Goal: Transaction & Acquisition: Purchase product/service

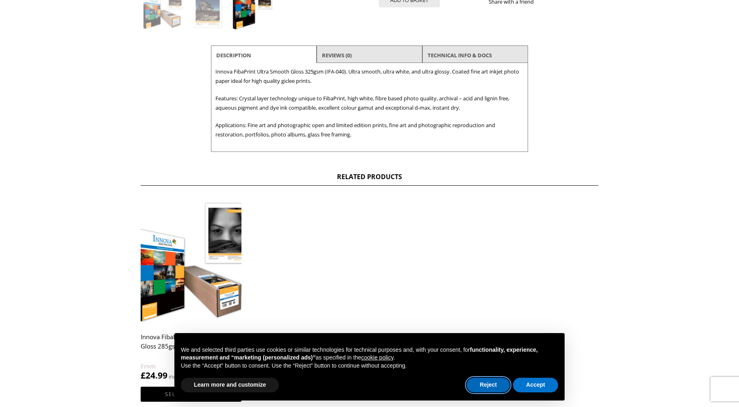
click at [488, 383] on button "Reject" at bounding box center [487, 385] width 43 height 15
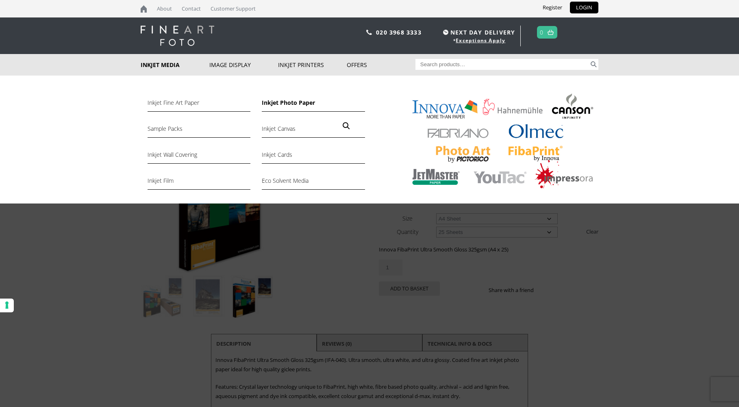
click at [308, 105] on link "Inkjet Photo Paper" at bounding box center [313, 105] width 103 height 14
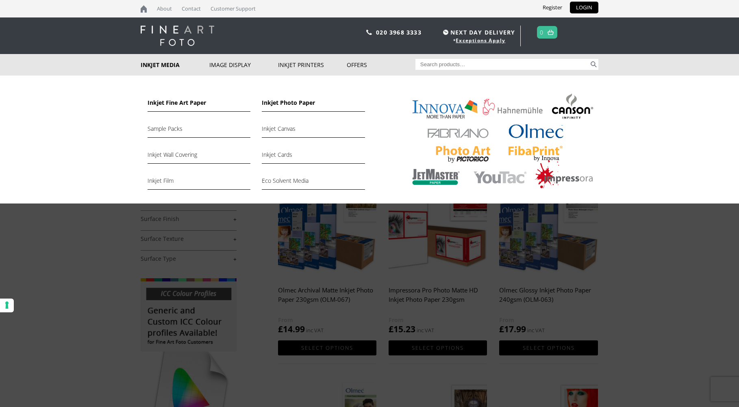
click at [171, 104] on link "Inkjet Fine Art Paper" at bounding box center [198, 105] width 103 height 14
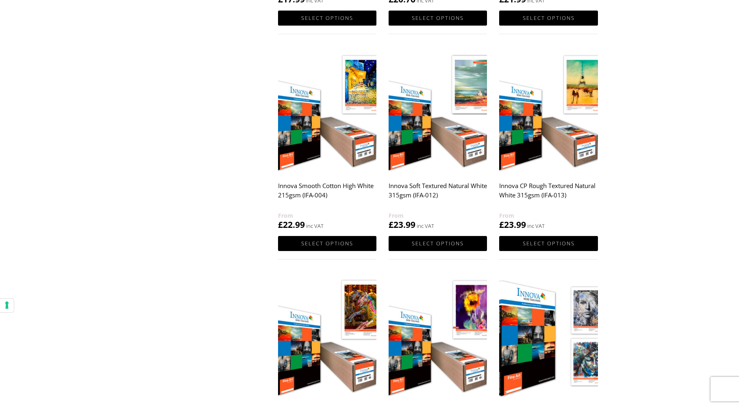
scroll to position [598, 0]
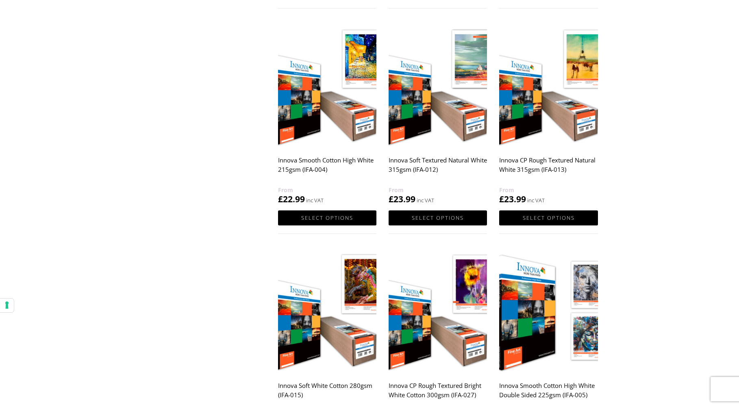
click at [327, 163] on h2 "Innova Smooth Cotton High White 215gsm (IFA-004)" at bounding box center [327, 169] width 98 height 33
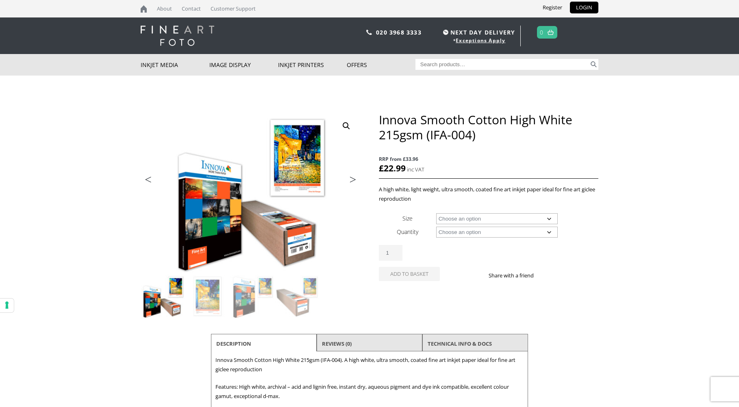
click at [473, 221] on select "Choose an option A4 Sheet A3 Sheet A3+ Sheet A2 Sheet 17" Wide Roll 24" Wide Ro…" at bounding box center [497, 218] width 122 height 11
click at [436, 213] on select "Choose an option A4 Sheet A3 Sheet A3+ Sheet A2 Sheet 17" Wide Roll 24" Wide Ro…" at bounding box center [497, 218] width 122 height 11
select select "a2-sheet"
click at [459, 230] on select "Choose an option 25 Sheets" at bounding box center [497, 232] width 122 height 11
select select "25-sheets"
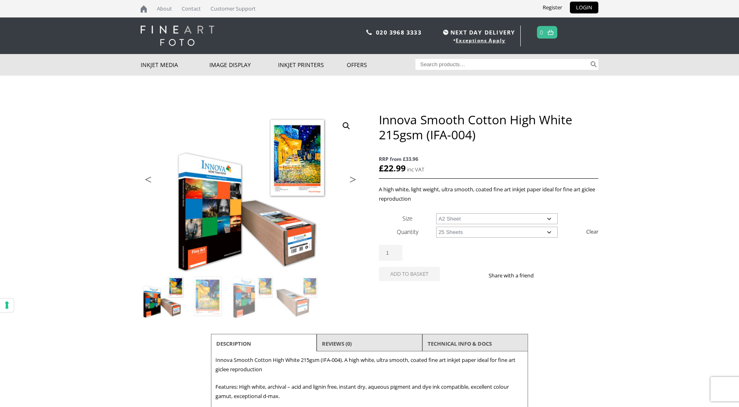
click at [436, 227] on select "Choose an option 25 Sheets" at bounding box center [497, 232] width 122 height 11
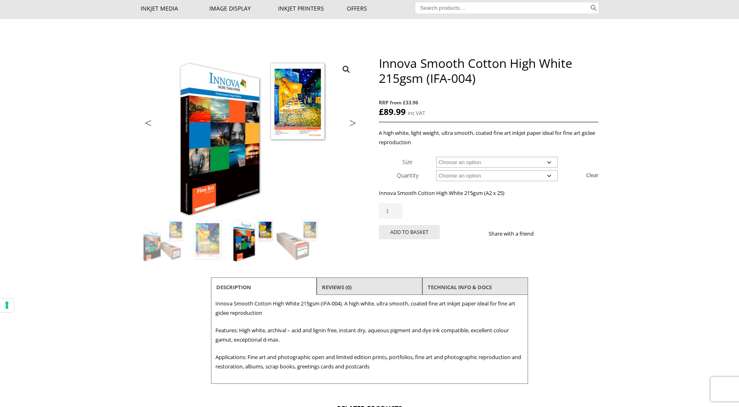
scroll to position [93, 0]
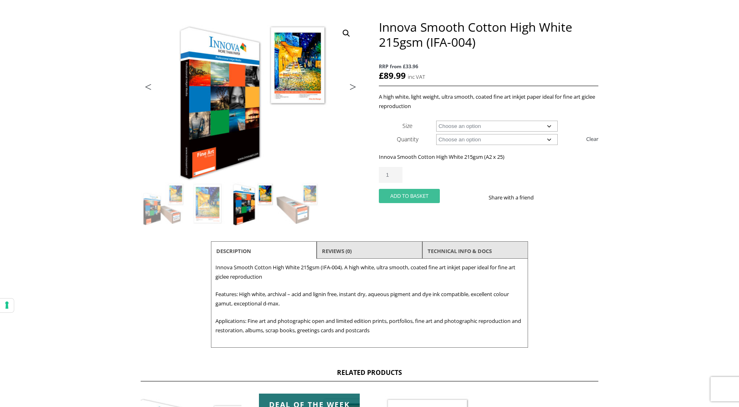
click at [425, 194] on button "Add to basket" at bounding box center [409, 196] width 61 height 14
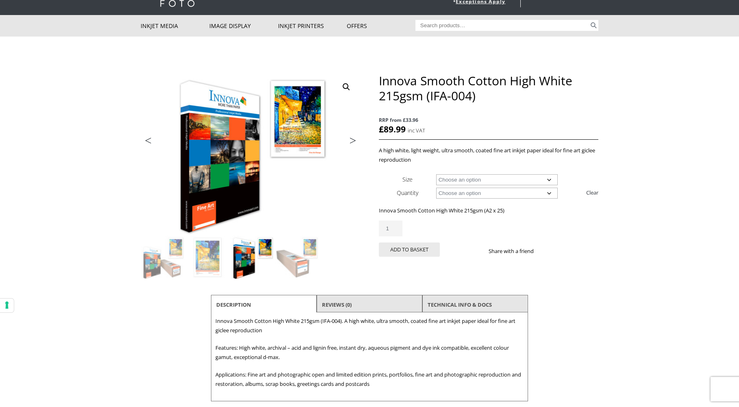
scroll to position [0, 0]
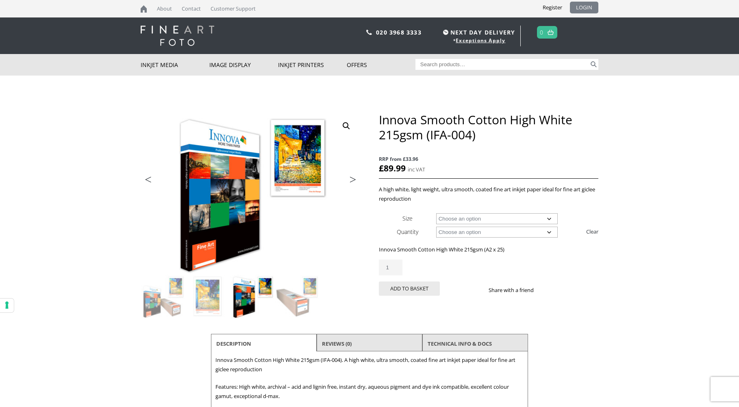
click at [582, 8] on link "LOGIN" at bounding box center [584, 8] width 28 height 12
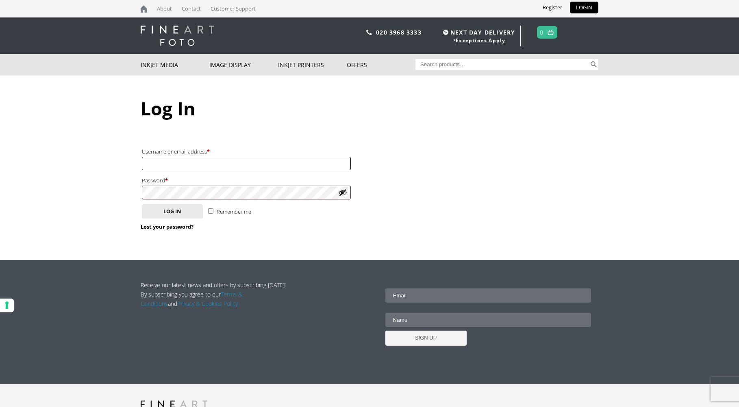
click at [178, 157] on input "Username or email address * Required" at bounding box center [246, 163] width 209 height 13
type input "[PERSON_NAME][EMAIL_ADDRESS][DOMAIN_NAME]"
click at [142, 204] on button "Log in" at bounding box center [172, 211] width 61 height 14
click at [194, 212] on button "Log in" at bounding box center [172, 211] width 61 height 14
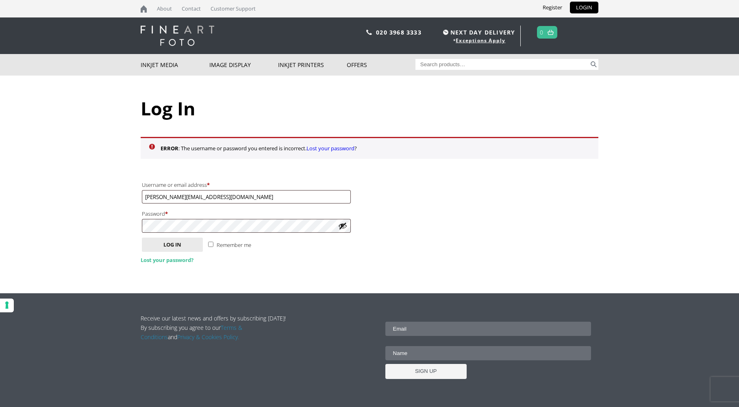
click at [156, 259] on link "Lost your password?" at bounding box center [167, 259] width 53 height 7
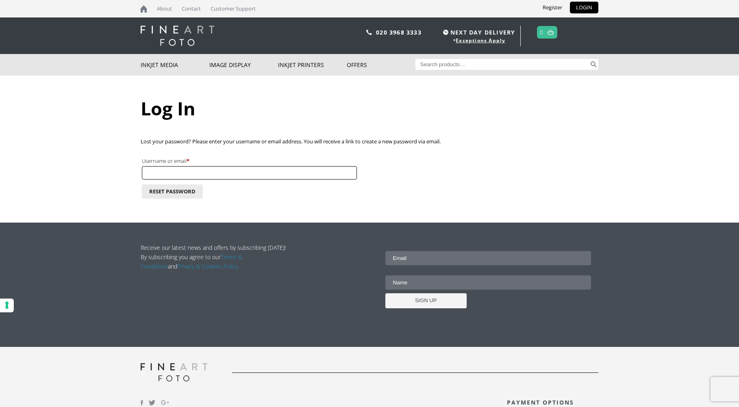
click at [199, 176] on input "Username or email * Required" at bounding box center [249, 172] width 215 height 13
type input "[PERSON_NAME][EMAIL_ADDRESS][DOMAIN_NAME]"
click at [180, 190] on button "Reset password" at bounding box center [172, 191] width 61 height 14
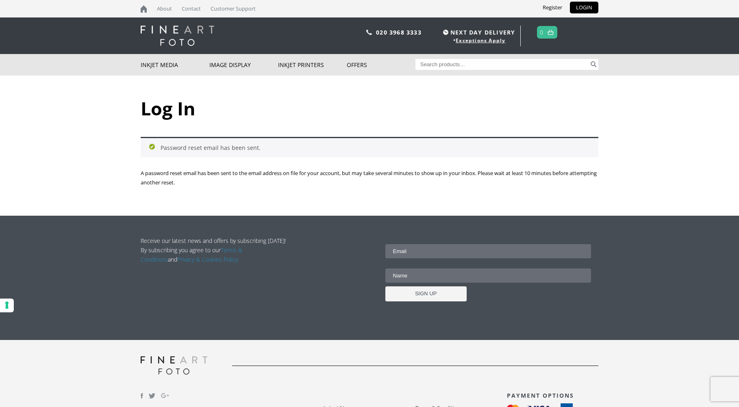
click at [254, 149] on div "Password reset email has been sent." at bounding box center [369, 147] width 457 height 20
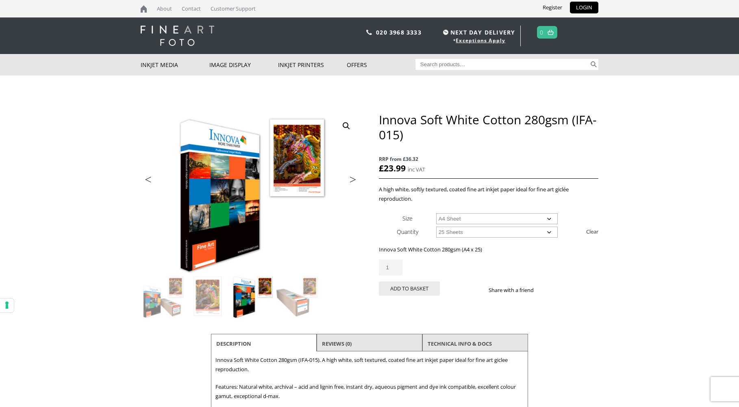
click at [466, 221] on select "Choose an option A4 Sheet A3 Sheet A3+ Sheet A2 Sheet" at bounding box center [497, 218] width 122 height 11
select select "a2-sheet"
click at [436, 213] on select "Choose an option A4 Sheet A3 Sheet A3+ Sheet A2 Sheet" at bounding box center [497, 218] width 122 height 11
click at [463, 236] on select "Choose an option 25 Sheets" at bounding box center [497, 232] width 122 height 11
click at [618, 228] on body "NEXT DAY DELIVERY * Exceptions Apply About Contact Customer Support Register LO…" at bounding box center [369, 203] width 739 height 407
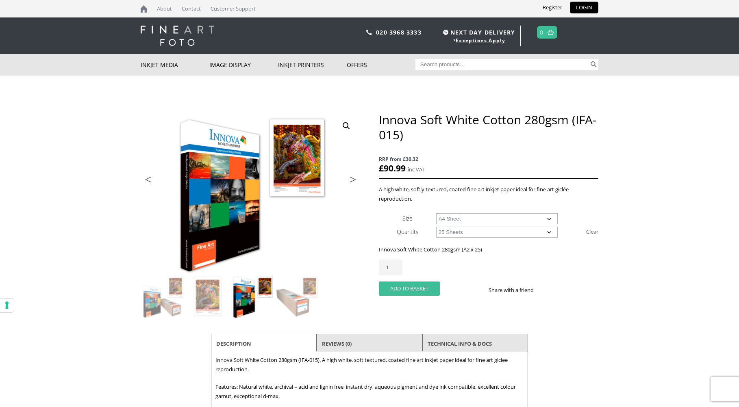
click at [405, 289] on button "Add to basket" at bounding box center [409, 289] width 61 height 14
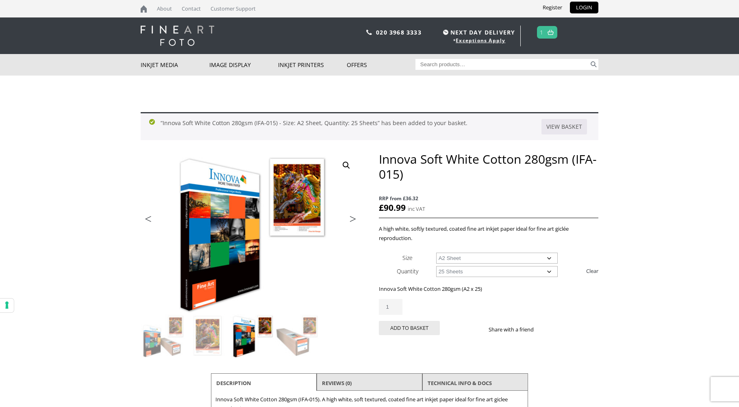
click at [543, 33] on link "1" at bounding box center [542, 32] width 4 height 12
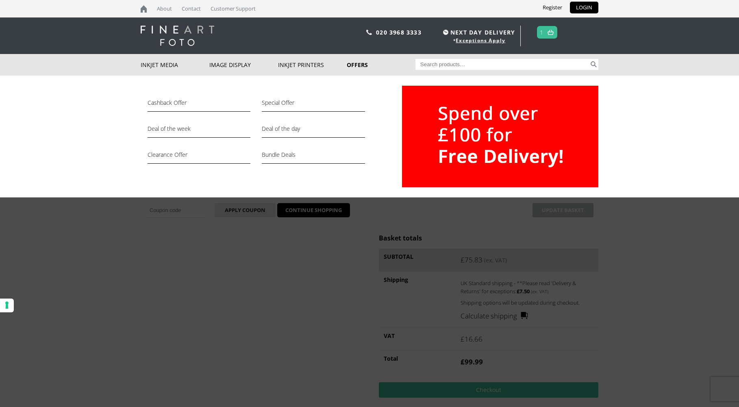
click at [349, 65] on link "Offers" at bounding box center [381, 65] width 69 height 22
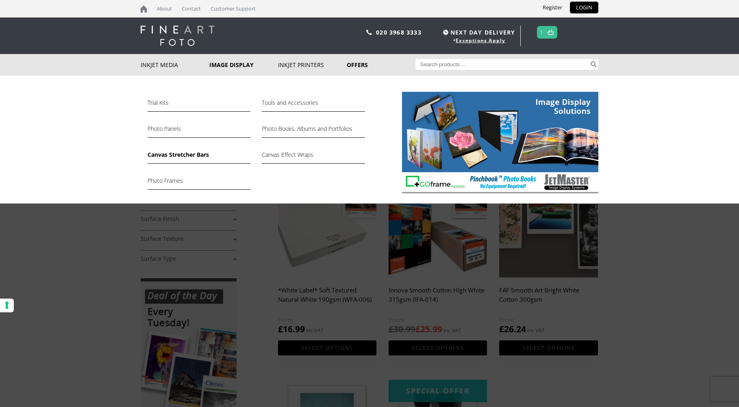
click at [182, 155] on link "Canvas Stretcher Bars" at bounding box center [198, 157] width 103 height 14
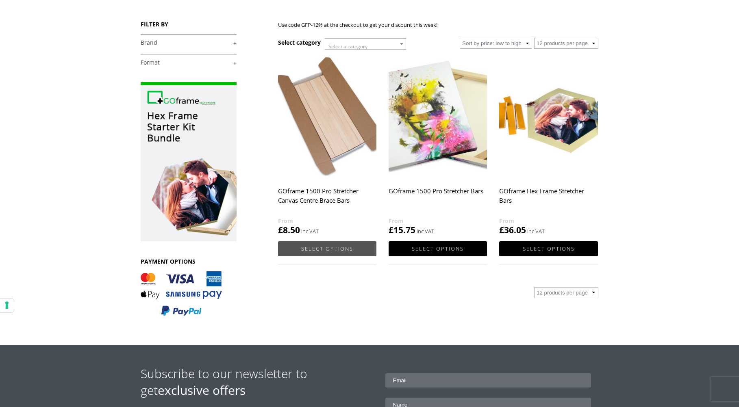
click at [327, 249] on link "Select options" at bounding box center [327, 248] width 98 height 15
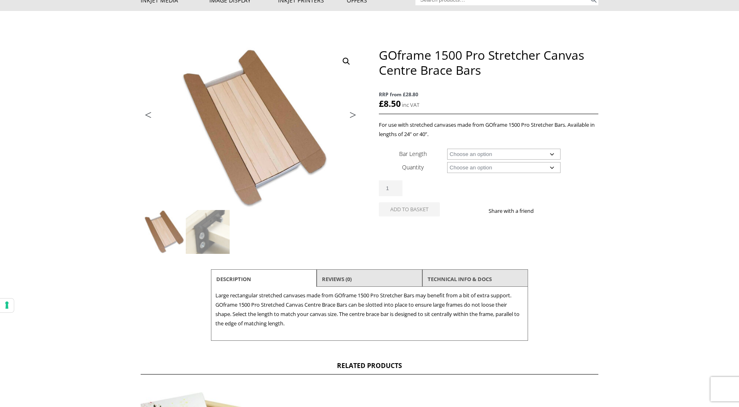
scroll to position [78, 0]
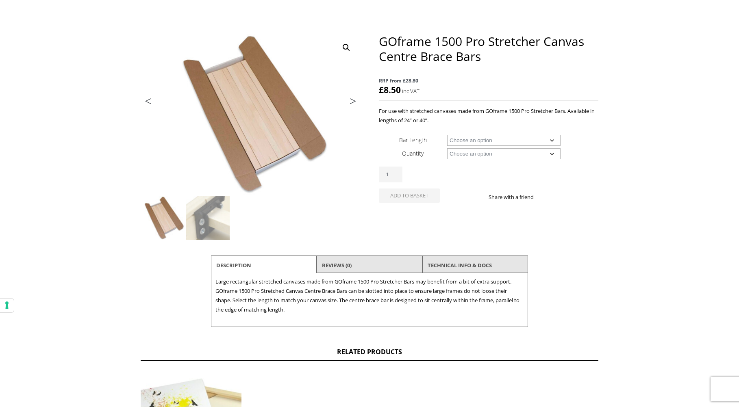
click at [538, 141] on select "Choose an option 24" (61cm) 40" (101.6cm)" at bounding box center [503, 140] width 113 height 11
click at [516, 153] on select "Choose an option 4 Bars" at bounding box center [503, 153] width 113 height 11
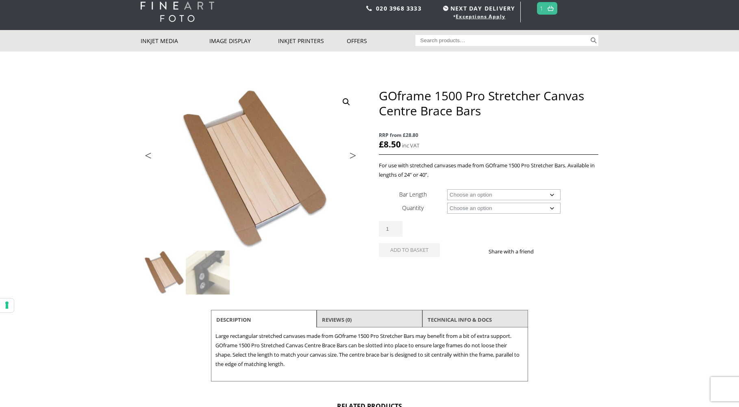
scroll to position [0, 0]
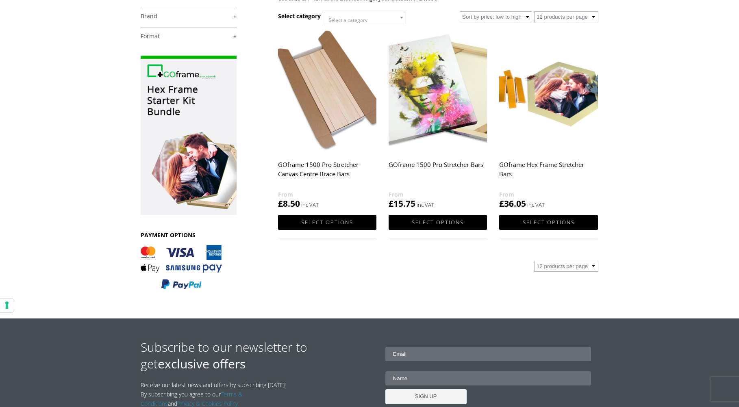
scroll to position [142, 0]
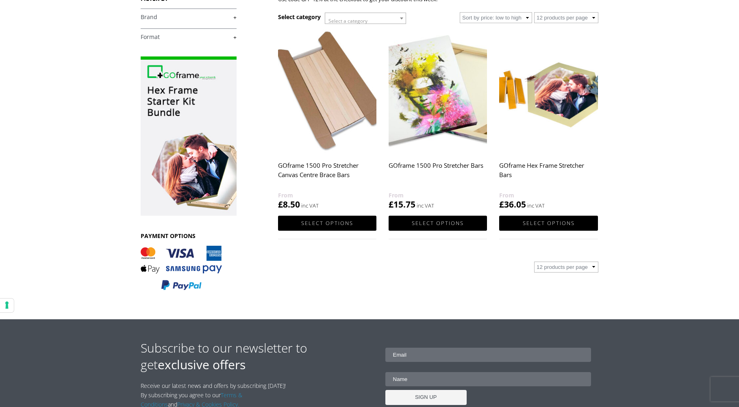
click at [582, 267] on select "12 products per page 36 products per page 72 products per page" at bounding box center [566, 267] width 64 height 11
click at [435, 222] on link "Select options" at bounding box center [437, 223] width 98 height 15
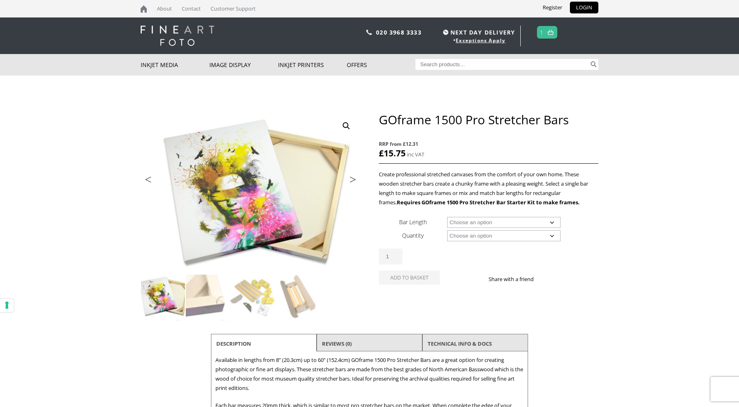
click at [480, 219] on select "Choose an option 8" (20.3cm) 10" (25.4cm) 11" (27.9cm) 12" (30.5cm) 14" (35.6cm…" at bounding box center [503, 222] width 113 height 11
click at [447, 217] on select "Choose an option 8" (20.3cm) 10" (25.4cm) 11" (27.9cm) 12" (30.5cm) 14" (35.6cm…" at bounding box center [503, 222] width 113 height 11
select select "12-30-5cm"
click at [472, 238] on select "Choose an option 8 Bars" at bounding box center [503, 235] width 113 height 11
select select "8-bars"
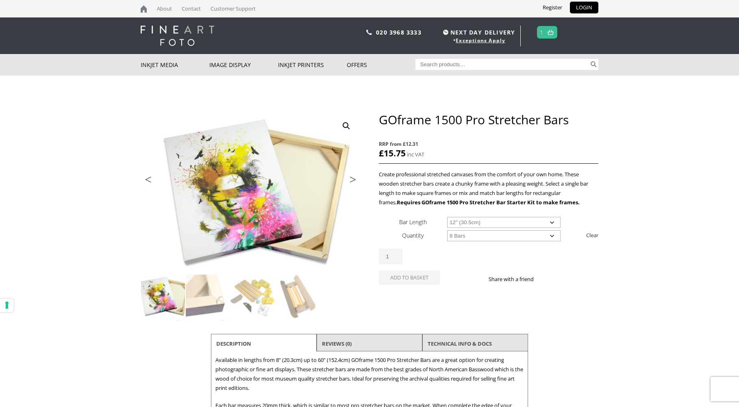
click at [447, 230] on select "Choose an option 8 Bars" at bounding box center [503, 235] width 113 height 11
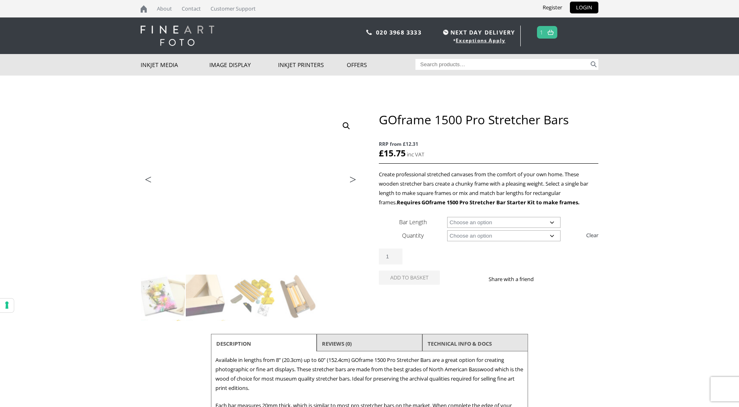
select select "12-30-5cm"
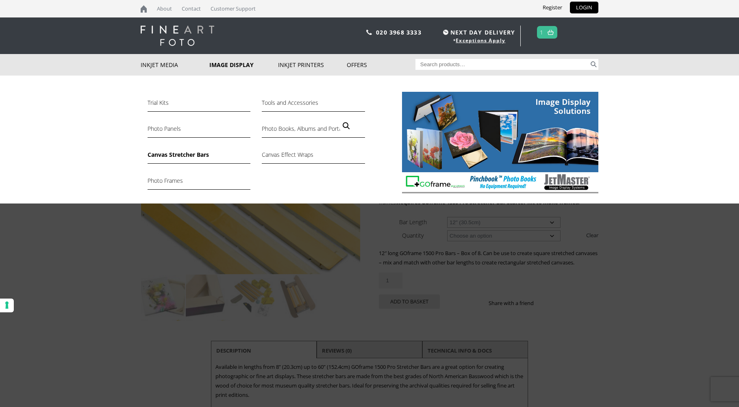
click at [167, 156] on link "Canvas Stretcher Bars" at bounding box center [198, 157] width 103 height 14
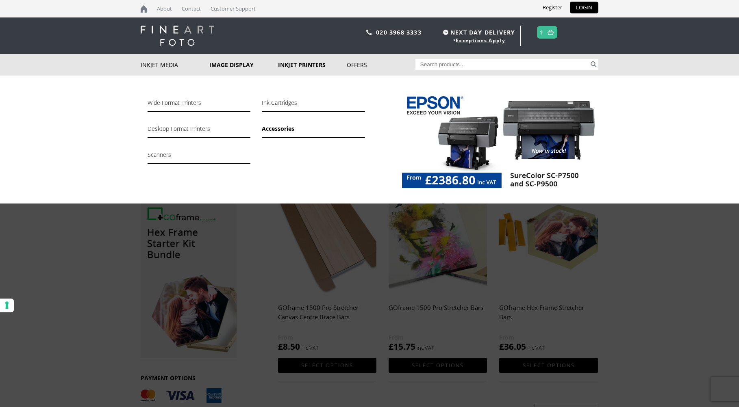
click at [277, 127] on link "Accessories" at bounding box center [313, 131] width 103 height 14
click at [275, 103] on link "Ink Cartridges" at bounding box center [313, 105] width 103 height 14
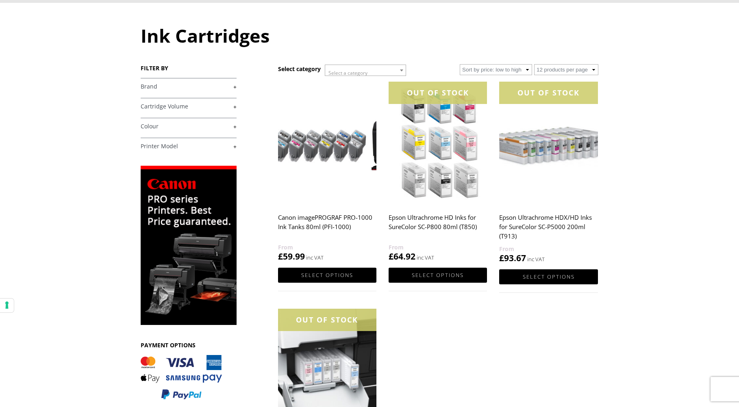
scroll to position [72, 0]
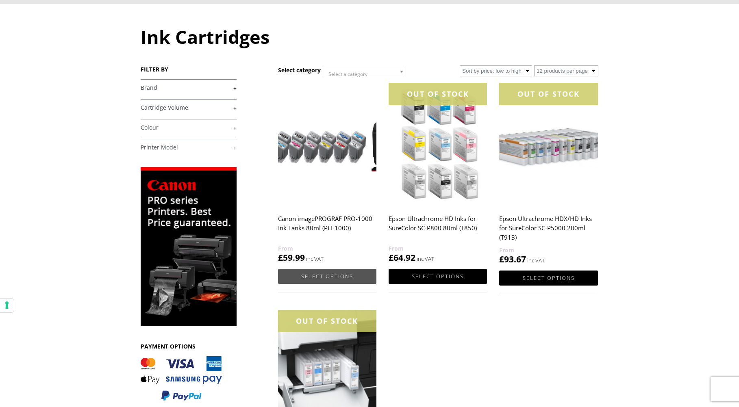
click at [323, 273] on link "Select options" at bounding box center [327, 276] width 98 height 15
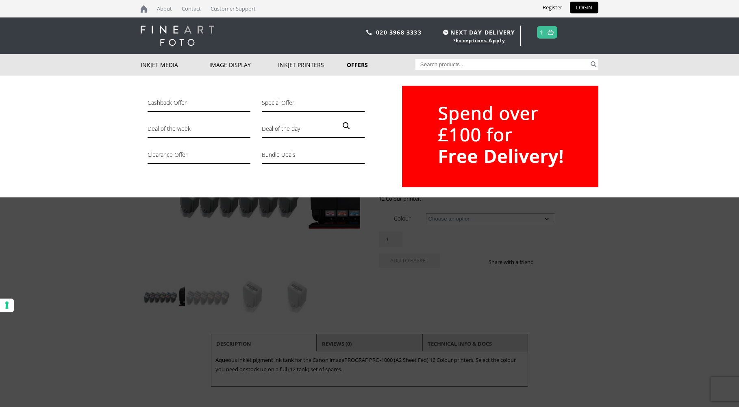
click at [358, 67] on link "Offers" at bounding box center [381, 65] width 69 height 22
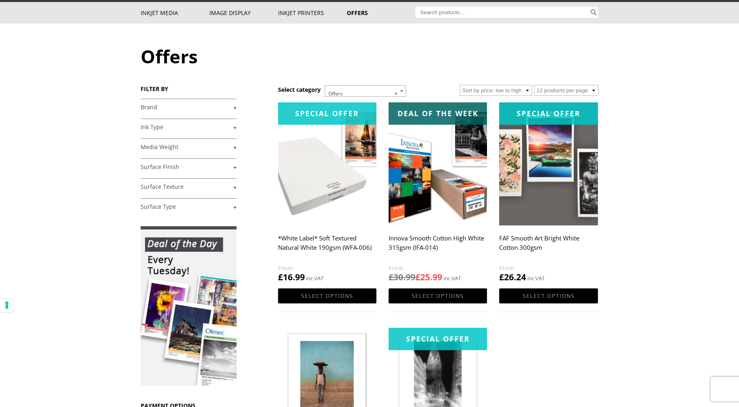
scroll to position [60, 0]
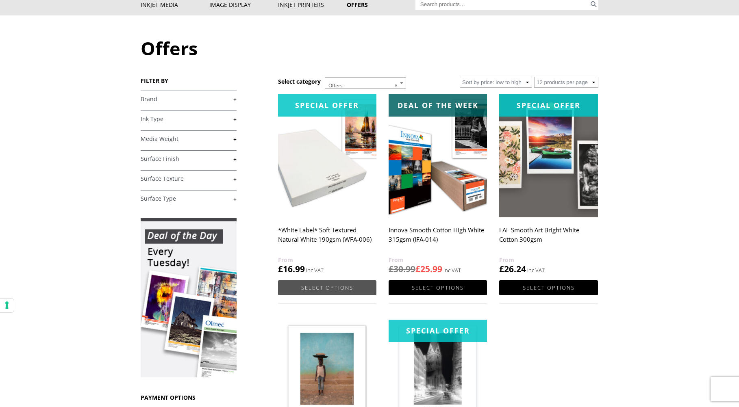
click at [332, 286] on link "Select options" at bounding box center [327, 287] width 98 height 15
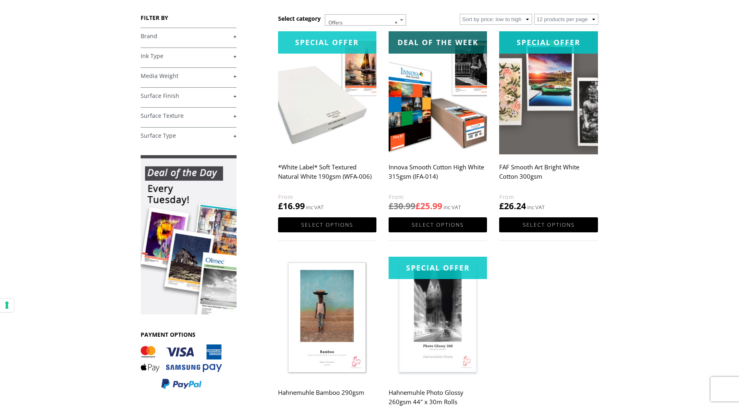
scroll to position [170, 0]
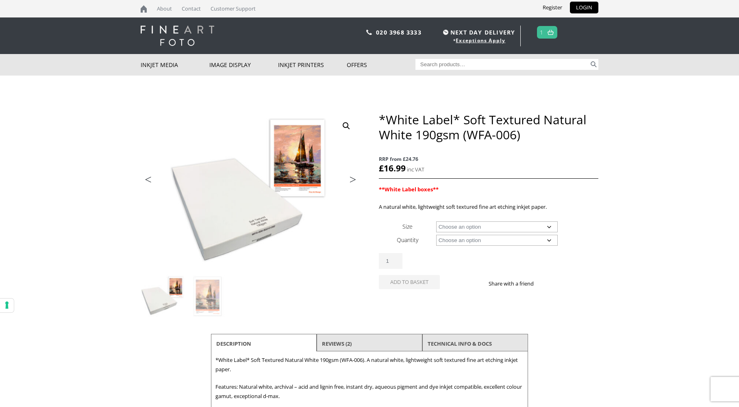
click at [504, 230] on select "Choose an option A4 Sheet A3 Sheet A3+ Sheet A2 Sheet 17" Wide Roll 24" Wide Ro…" at bounding box center [497, 226] width 122 height 11
click at [436, 221] on select "Choose an option A4 Sheet A3 Sheet A3+ Sheet A2 Sheet 17" Wide Roll 24" Wide Ro…" at bounding box center [497, 226] width 122 height 11
select select "a4-sheet"
click at [464, 241] on select "Choose an option 25 Sheets" at bounding box center [497, 240] width 122 height 11
select select "25-sheets"
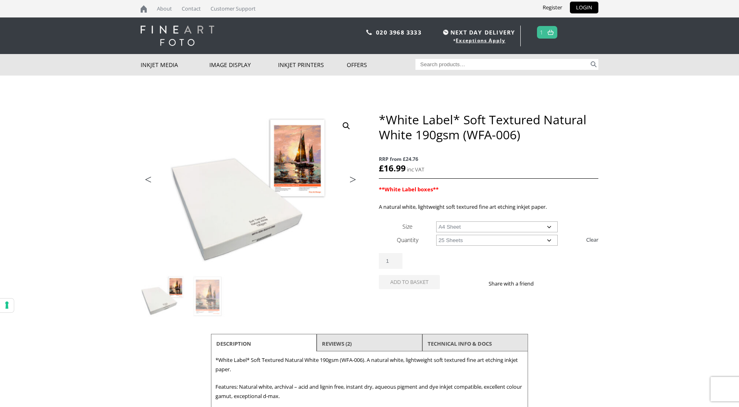
click at [436, 235] on select "Choose an option 25 Sheets" at bounding box center [497, 240] width 122 height 11
select select "a4-sheet"
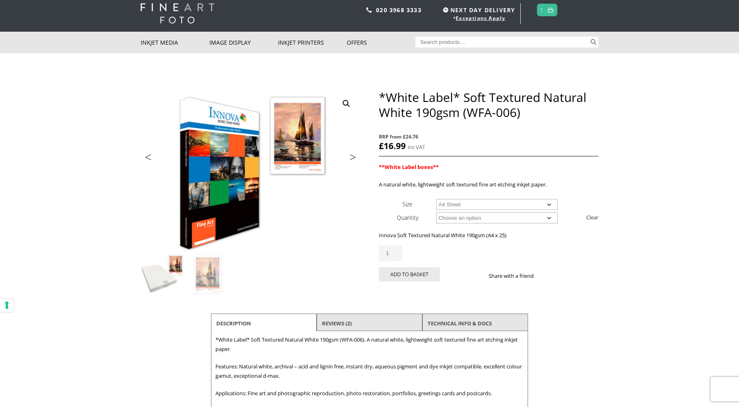
scroll to position [7, 0]
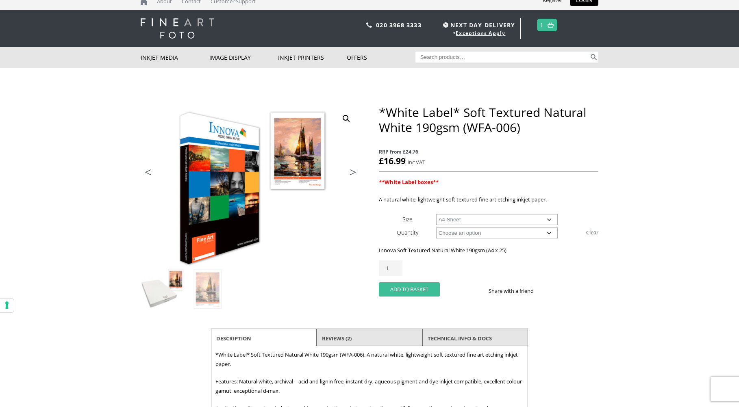
click at [410, 290] on button "Add to basket" at bounding box center [409, 289] width 61 height 14
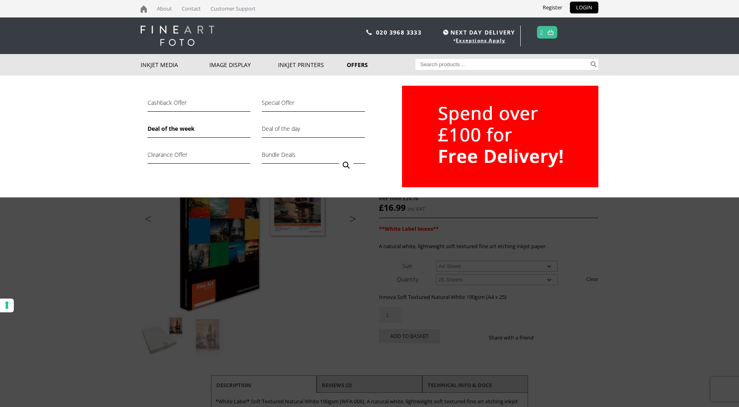
click at [168, 130] on link "Deal of the week" at bounding box center [198, 131] width 103 height 14
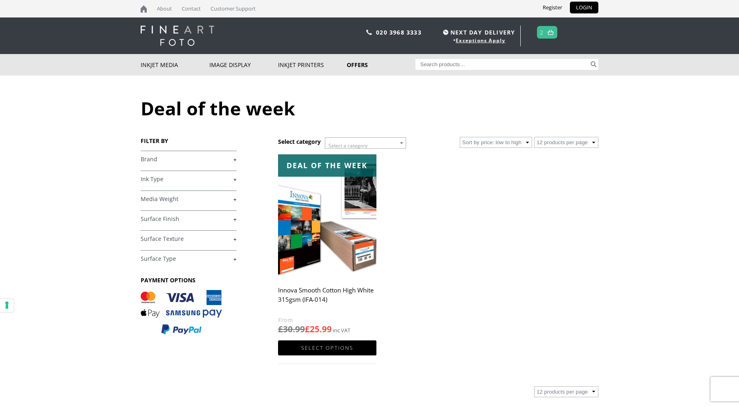
click at [315, 296] on h2 "Innova Smooth Cotton High White 315gsm (IFA-014)" at bounding box center [327, 299] width 98 height 33
click at [337, 349] on link "Select options" at bounding box center [327, 347] width 98 height 15
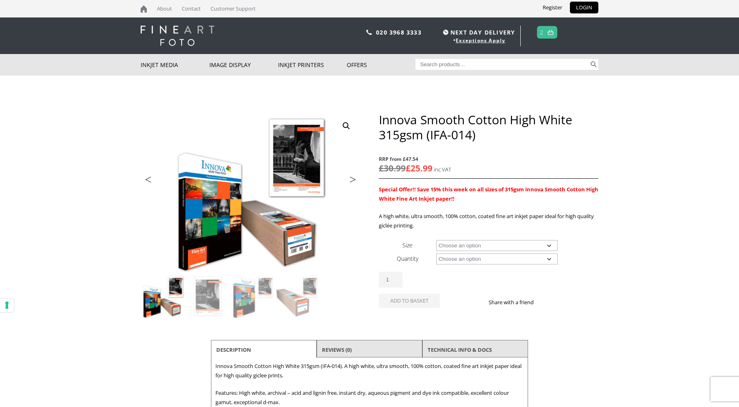
click at [465, 245] on select "Choose an option A4 Sheet A3 Sheet A3+ Sheet A2 Sheet 17" Wide Roll 24" Wide Ro…" at bounding box center [497, 245] width 122 height 11
click at [436, 240] on select "Choose an option A4 Sheet A3 Sheet A3+ Sheet A2 Sheet 17" Wide Roll 24" Wide Ro…" at bounding box center [497, 245] width 122 height 11
select select "a4-sheet"
click at [459, 259] on select "Choose an option 25 Sheets" at bounding box center [497, 259] width 122 height 11
select select "25-sheets"
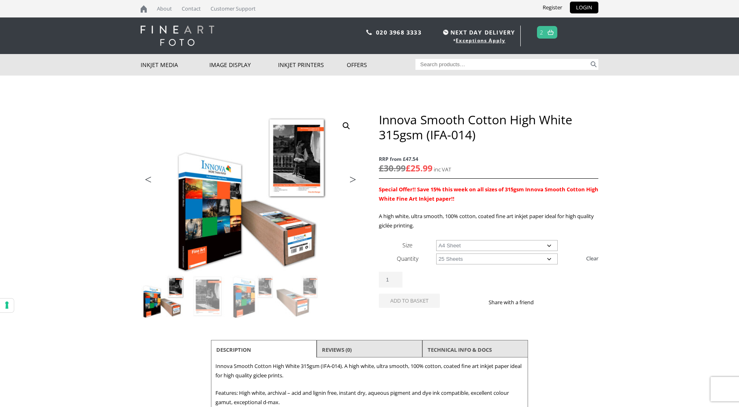
click at [436, 254] on select "Choose an option 25 Sheets" at bounding box center [497, 259] width 122 height 11
select select "a4-sheet"
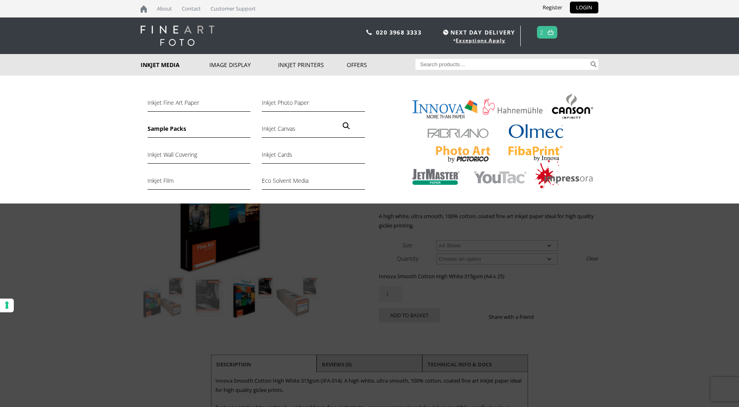
click at [170, 127] on link "Sample Packs" at bounding box center [198, 131] width 103 height 14
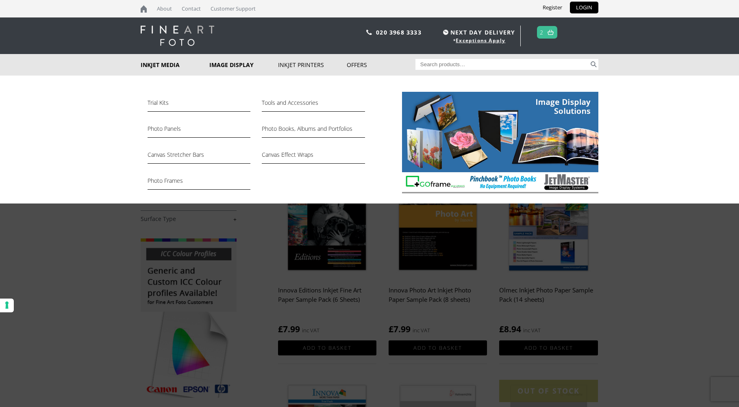
click at [219, 64] on link "Image Display" at bounding box center [243, 65] width 69 height 22
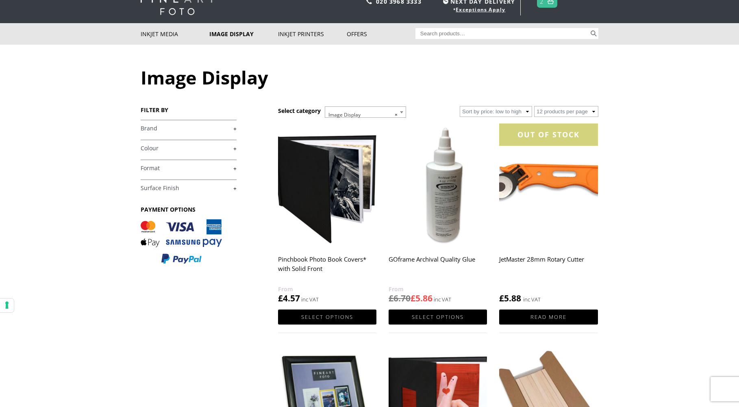
scroll to position [4, 0]
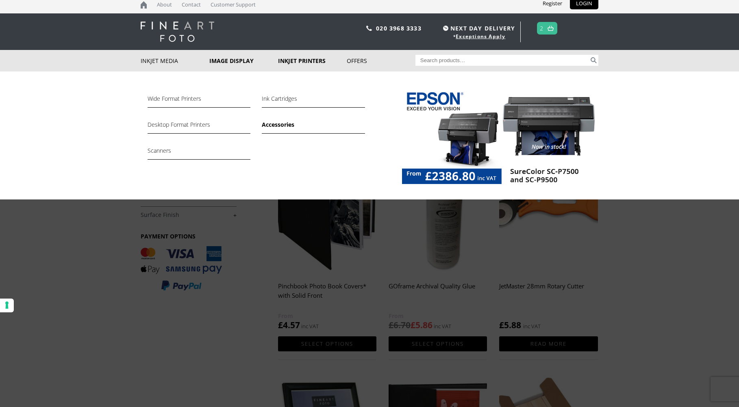
click at [280, 125] on link "Accessories" at bounding box center [313, 127] width 103 height 14
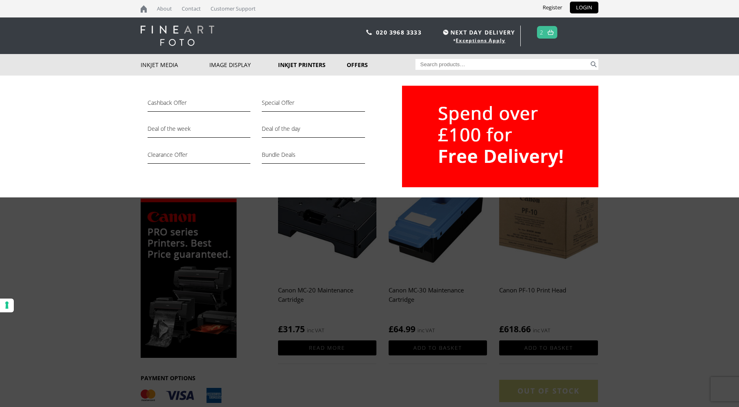
click at [358, 63] on link "Offers" at bounding box center [381, 65] width 69 height 22
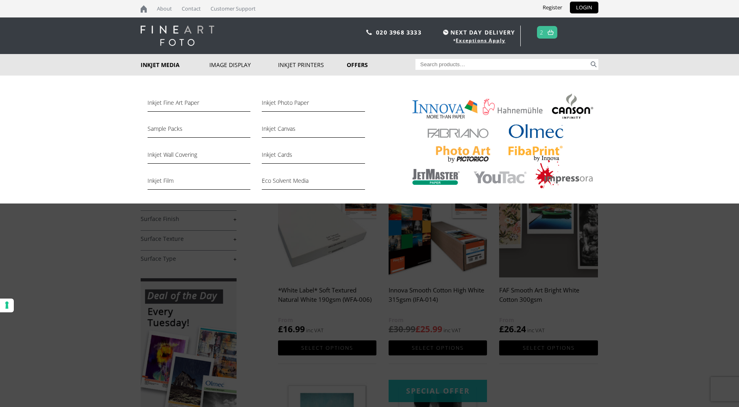
click at [155, 69] on link "Inkjet Media" at bounding box center [175, 65] width 69 height 22
click at [284, 156] on link "Inkjet Cards" at bounding box center [313, 157] width 103 height 14
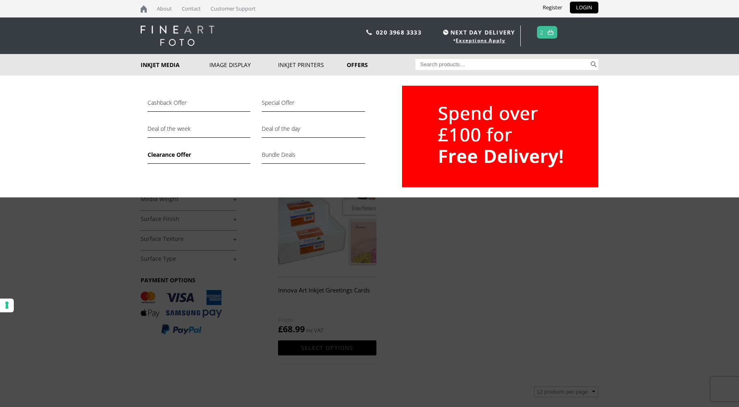
click at [174, 156] on link "Clearance Offer" at bounding box center [198, 157] width 103 height 14
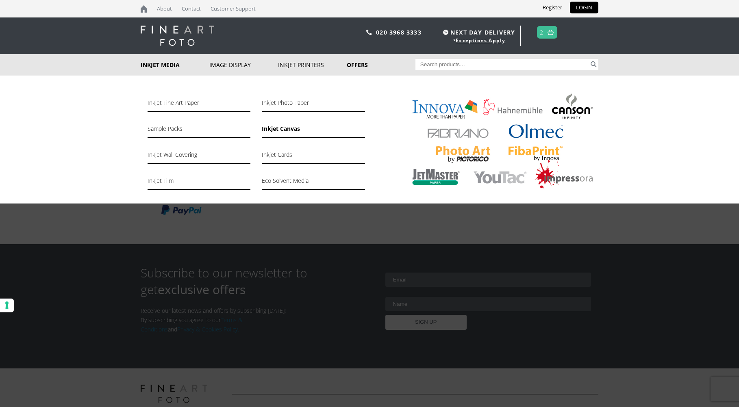
click at [292, 129] on link "Inkjet Canvas" at bounding box center [313, 131] width 103 height 14
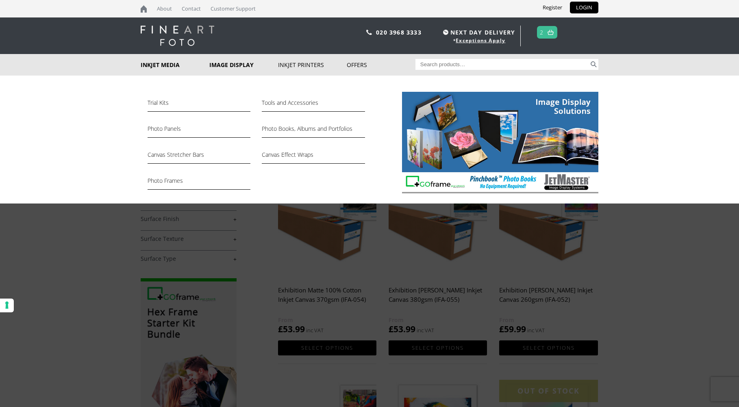
click at [249, 65] on link "Image Display" at bounding box center [243, 65] width 69 height 22
click at [287, 130] on link "Photo Books, Albums and Portfolios" at bounding box center [313, 131] width 103 height 14
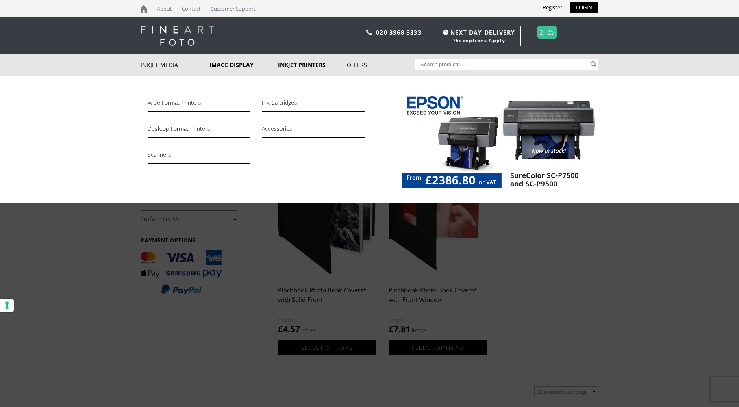
click at [303, 67] on link "Inkjet Printers" at bounding box center [312, 65] width 69 height 22
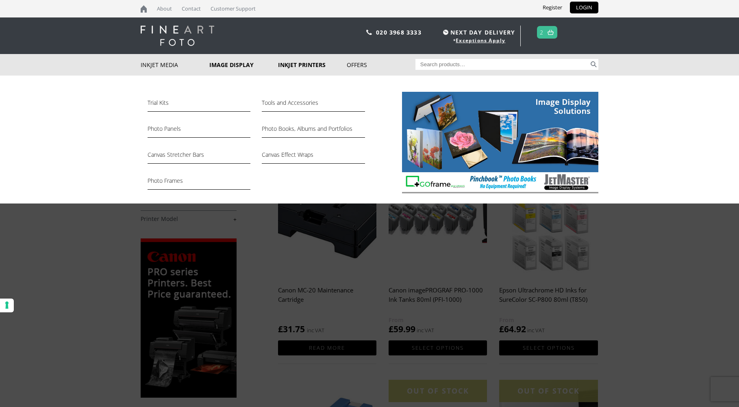
click at [236, 67] on link "Image Display" at bounding box center [243, 65] width 69 height 22
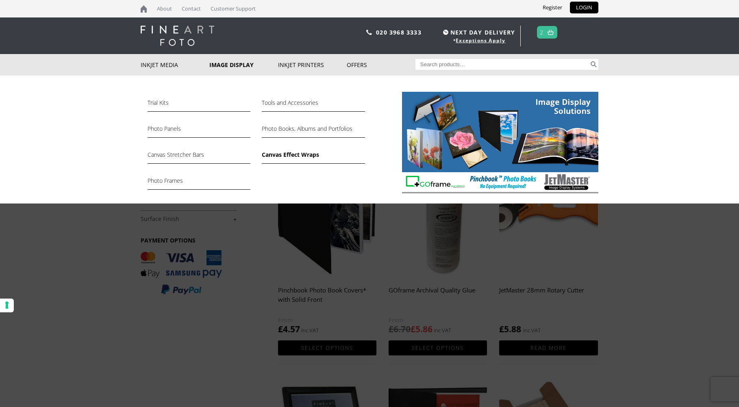
click at [292, 157] on link "Canvas Effect Wraps" at bounding box center [313, 157] width 103 height 14
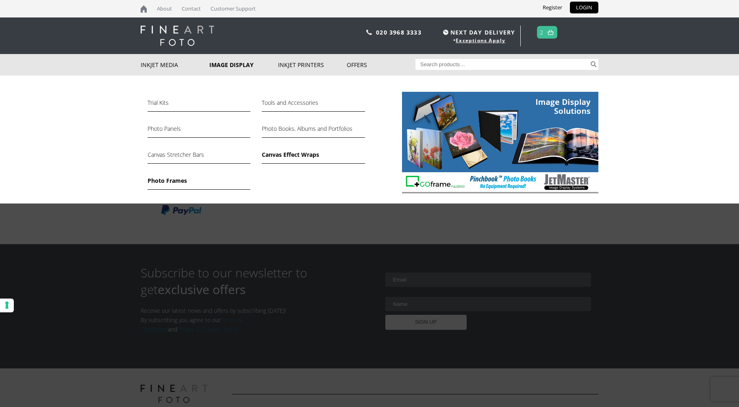
click at [152, 180] on link "Photo Frames" at bounding box center [198, 183] width 103 height 14
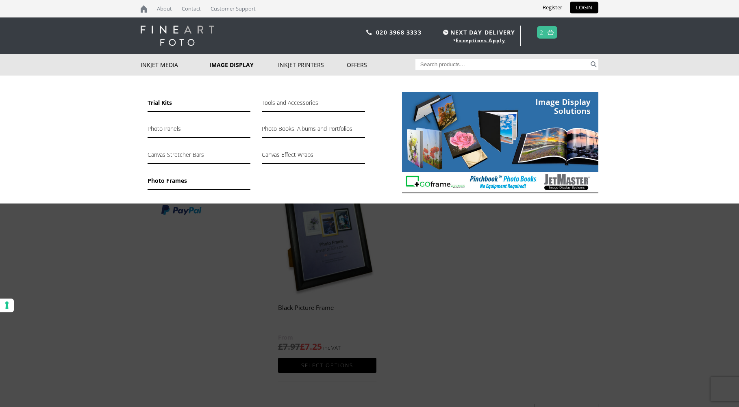
click at [153, 103] on link "Trial Kits" at bounding box center [198, 105] width 103 height 14
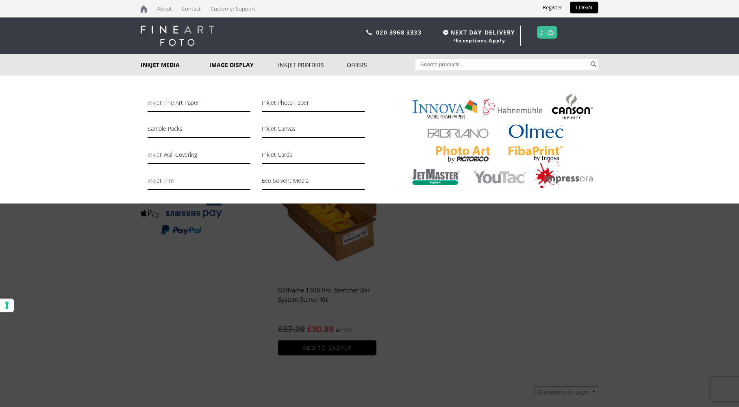
click at [153, 64] on link "Inkjet Media" at bounding box center [175, 65] width 69 height 22
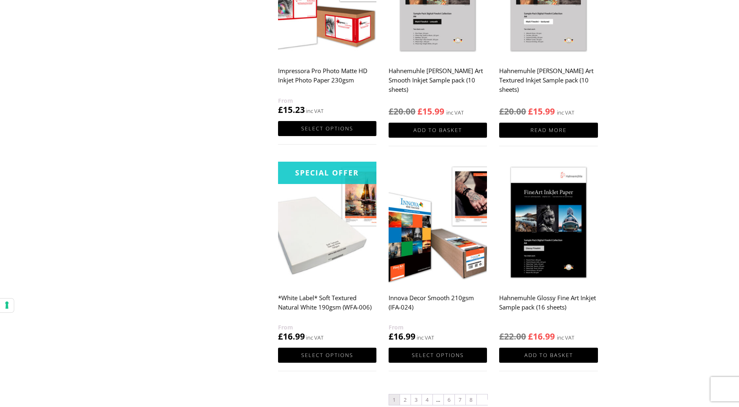
scroll to position [692, 0]
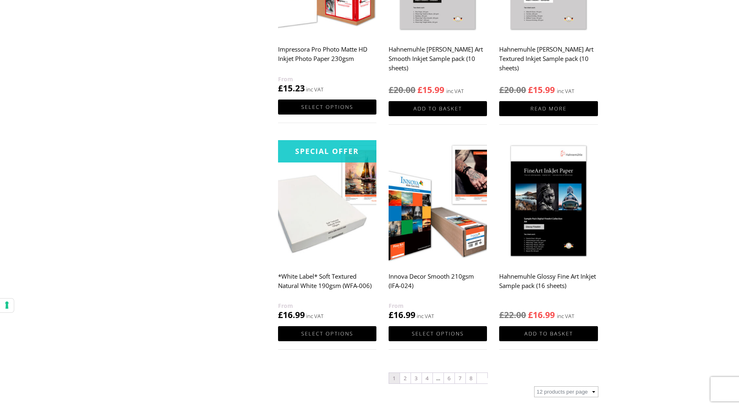
click at [334, 209] on img at bounding box center [327, 201] width 98 height 123
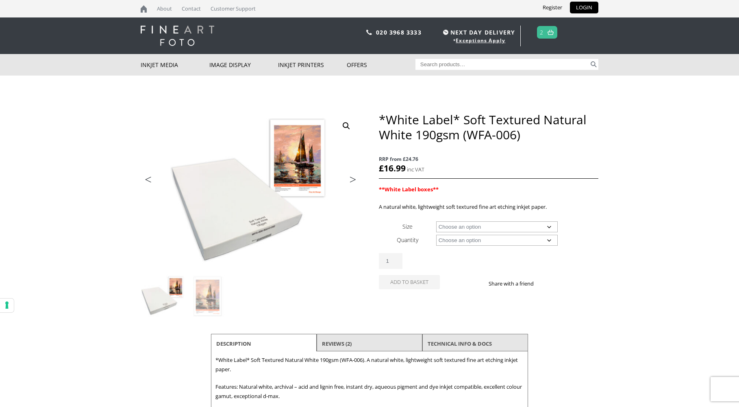
click at [541, 37] on link "2" at bounding box center [542, 32] width 4 height 12
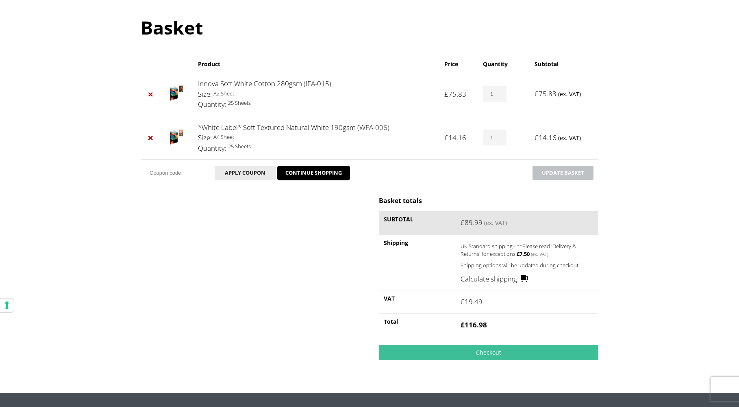
scroll to position [90, 0]
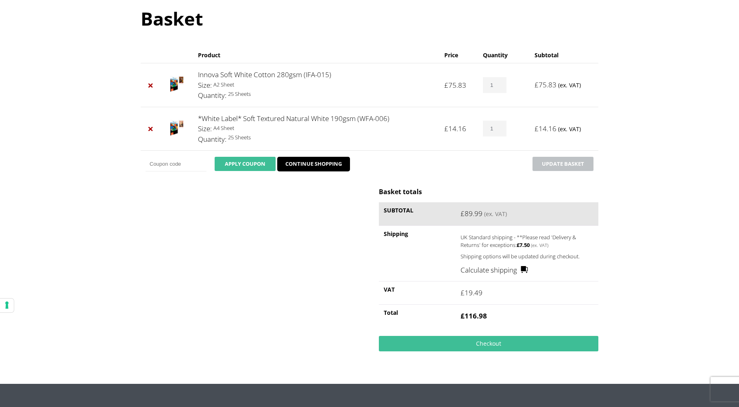
click at [251, 168] on button "Apply coupon" at bounding box center [245, 164] width 61 height 14
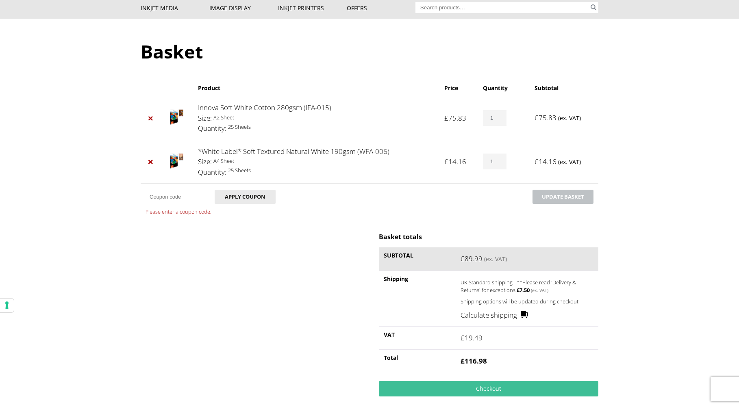
scroll to position [0, 0]
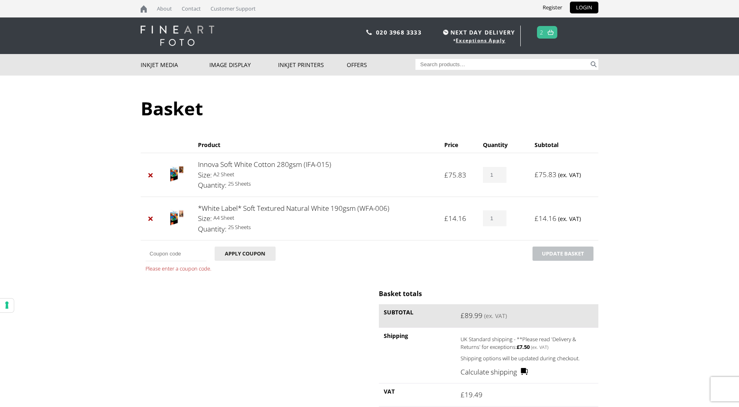
click at [538, 339] on label "UK Standard shipping - **Please read 'Delivery & Returns' for exceptions: £ 7.5…" at bounding box center [520, 342] width 120 height 17
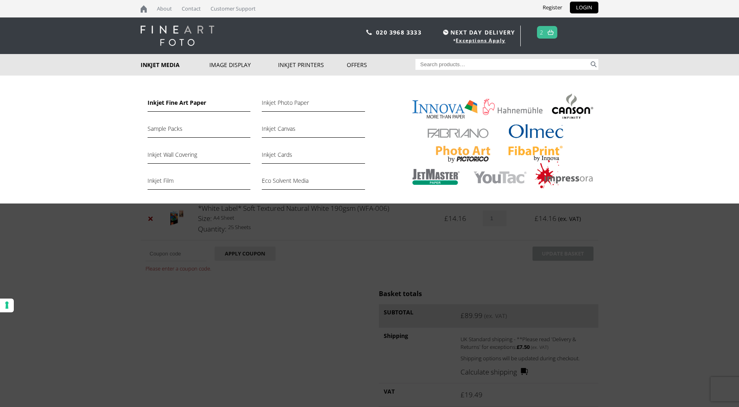
click at [184, 102] on link "Inkjet Fine Art Paper" at bounding box center [198, 105] width 103 height 14
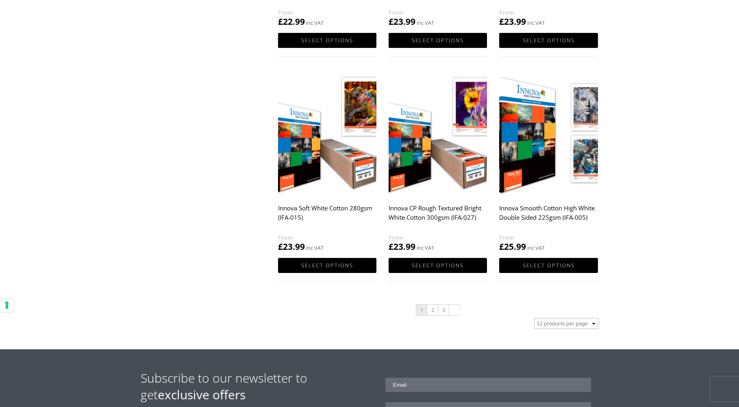
scroll to position [788, 0]
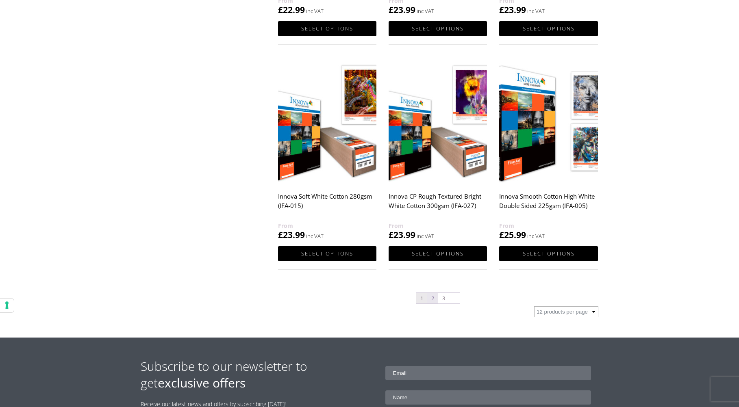
click at [434, 297] on link "2" at bounding box center [432, 298] width 11 height 11
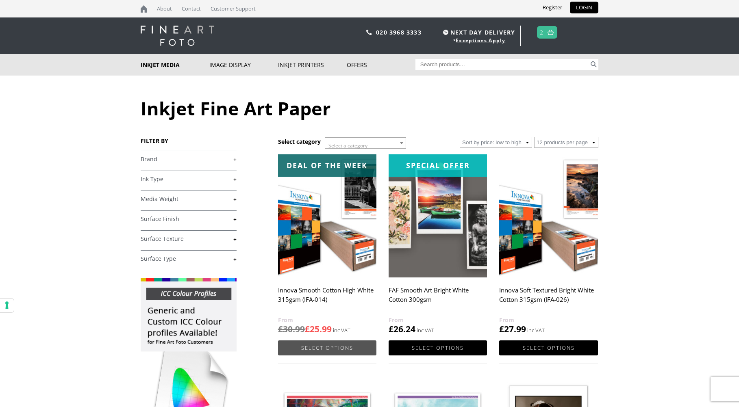
click at [339, 344] on link "Select options" at bounding box center [327, 347] width 98 height 15
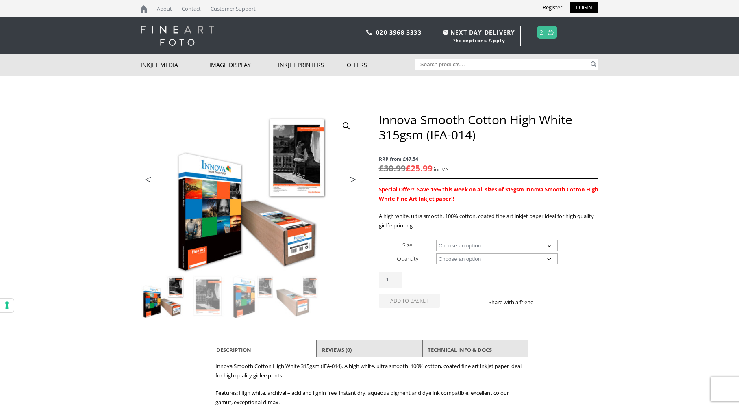
click at [488, 245] on select "Choose an option A4 Sheet A3 Sheet A3+ Sheet A2 Sheet 17" Wide Roll 24" Wide Ro…" at bounding box center [497, 245] width 122 height 11
click at [436, 240] on select "Choose an option A4 Sheet A3 Sheet A3+ Sheet A2 Sheet 17" Wide Roll 24" Wide Ro…" at bounding box center [497, 245] width 122 height 11
select select "a4-sheet"
click at [449, 259] on select "Choose an option 25 Sheets" at bounding box center [497, 259] width 122 height 11
select select "25-sheets"
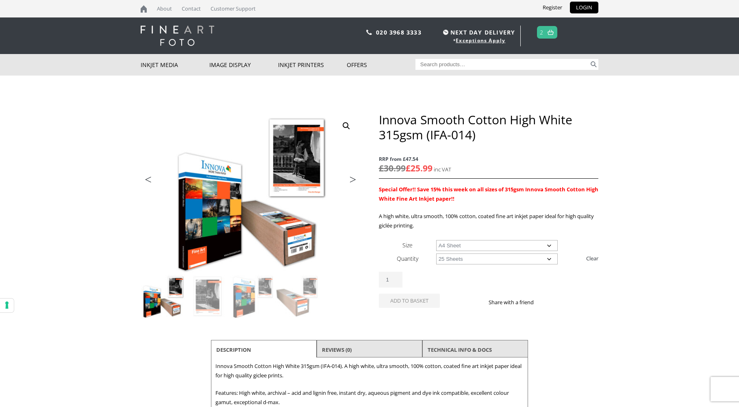
click at [436, 254] on select "Choose an option 25 Sheets" at bounding box center [497, 259] width 122 height 11
select select "a4-sheet"
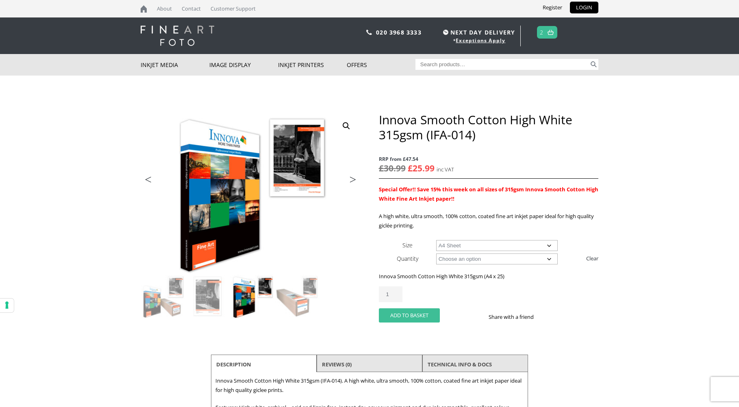
click at [406, 312] on button "Add to basket" at bounding box center [409, 315] width 61 height 14
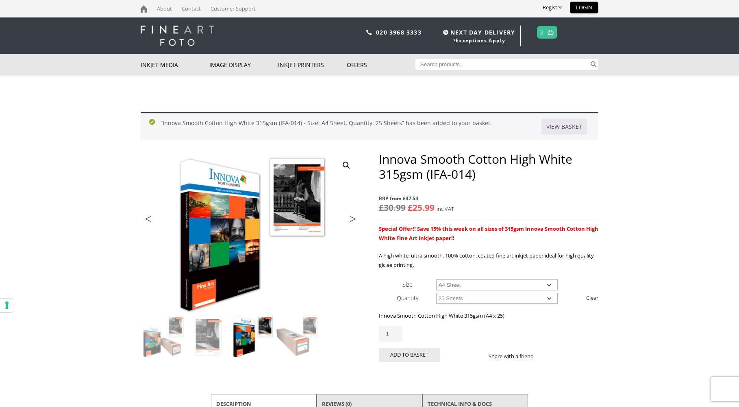
click at [542, 35] on link "3" at bounding box center [542, 32] width 4 height 12
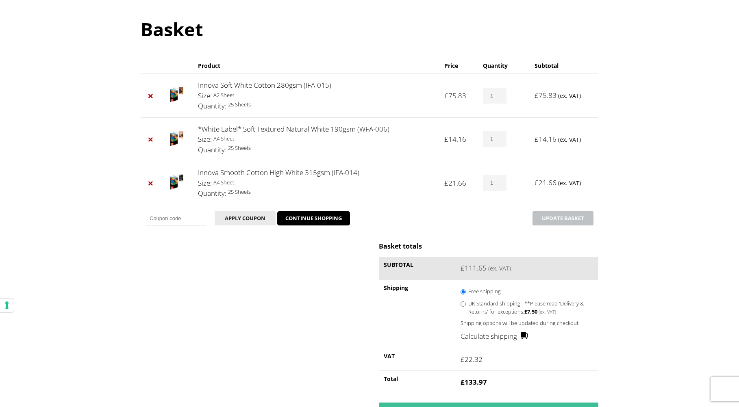
scroll to position [43, 0]
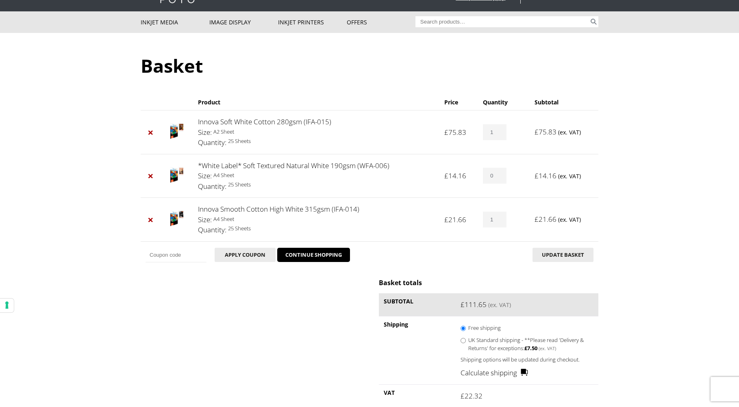
type input "0"
click at [501, 177] on input "0" at bounding box center [495, 176] width 24 height 16
click at [151, 174] on link "×" at bounding box center [150, 176] width 11 height 11
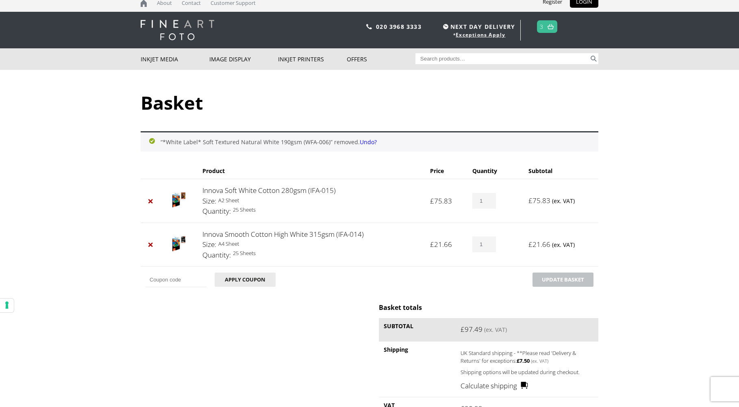
scroll to position [0, 0]
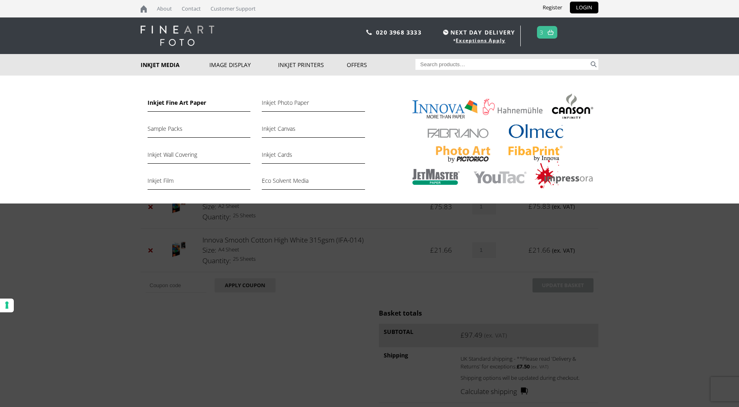
click at [183, 104] on link "Inkjet Fine Art Paper" at bounding box center [198, 105] width 103 height 14
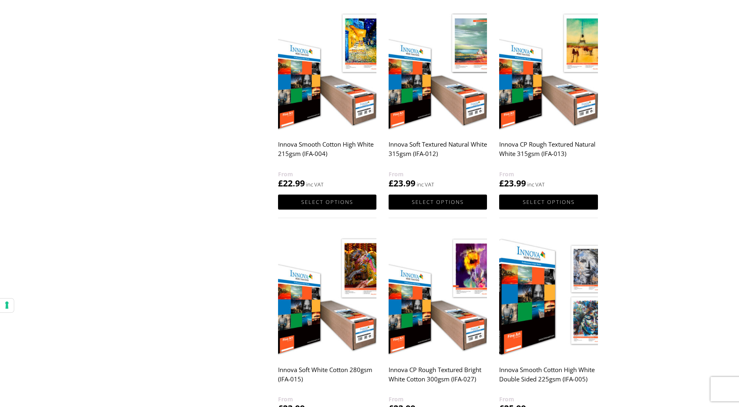
scroll to position [620, 0]
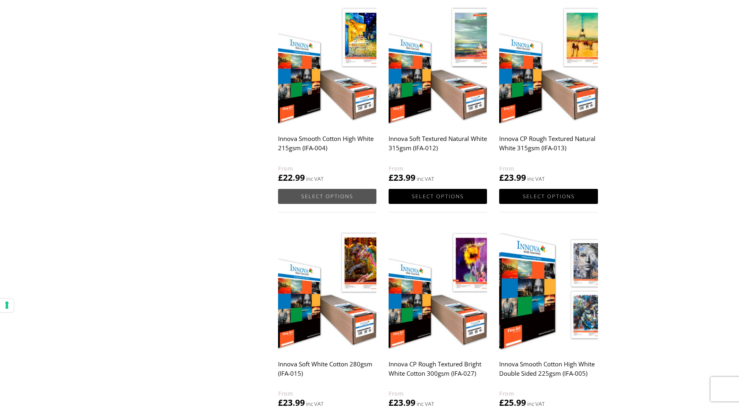
click at [326, 192] on link "Select options" at bounding box center [327, 196] width 98 height 15
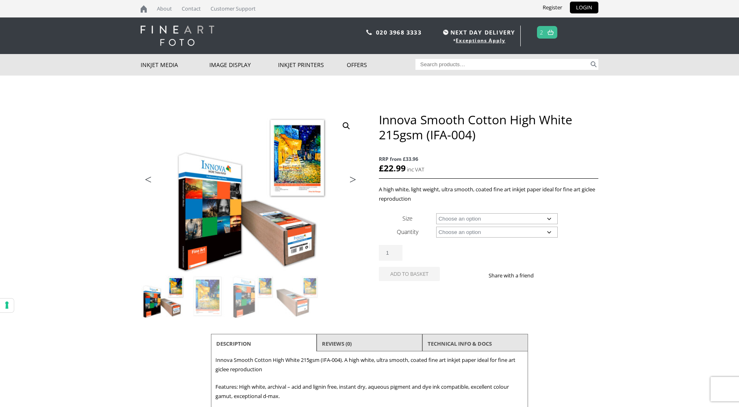
click at [491, 219] on select "Choose an option A4 Sheet A3 Sheet A3+ Sheet A2 Sheet 17" Wide Roll 24" Wide Ro…" at bounding box center [497, 218] width 122 height 11
click at [436, 213] on select "Choose an option A4 Sheet A3 Sheet A3+ Sheet A2 Sheet 17" Wide Roll 24" Wide Ro…" at bounding box center [497, 218] width 122 height 11
select select "17-wide-roll"
click at [464, 233] on select "Choose an option 15m" at bounding box center [497, 232] width 122 height 11
select select "15m"
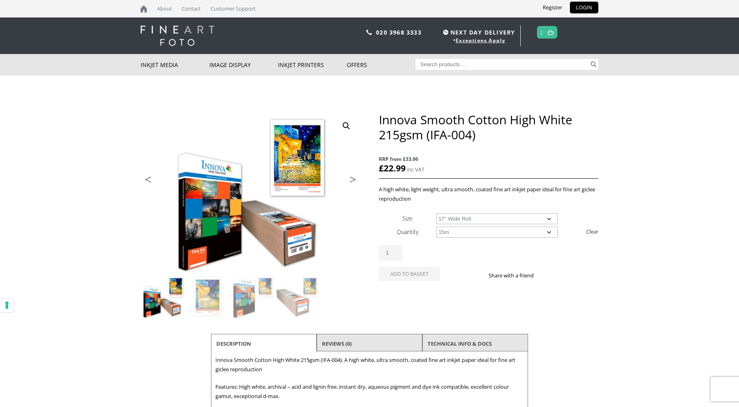
click at [436, 227] on select "Choose an option 15m" at bounding box center [497, 232] width 122 height 11
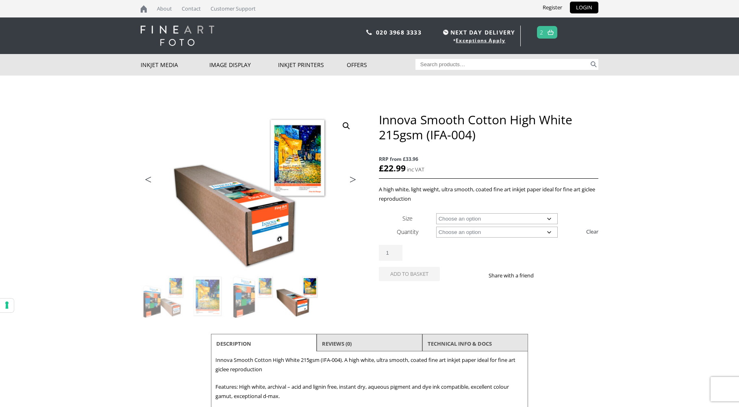
select select "17-wide-roll"
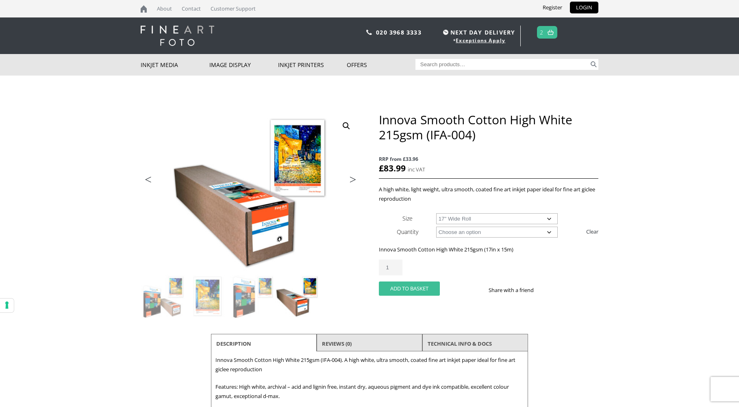
click at [411, 288] on button "Add to basket" at bounding box center [409, 289] width 61 height 14
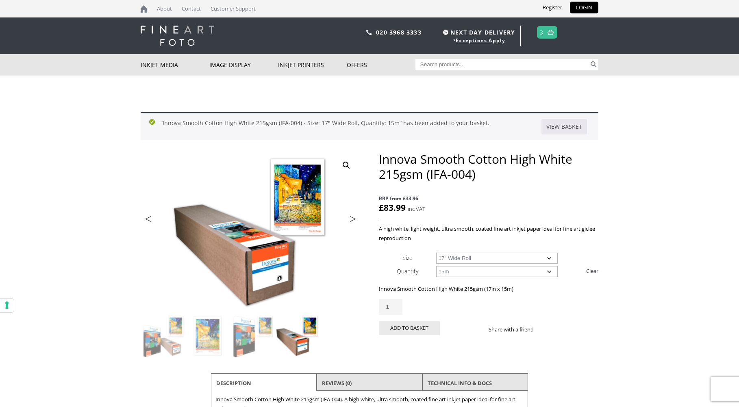
click at [548, 32] on img at bounding box center [550, 32] width 6 height 5
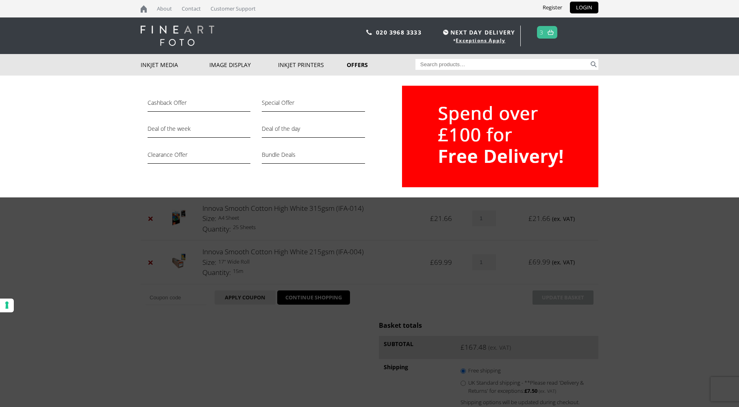
click at [642, 121] on div "Cashback Offer Special Offer Deal of the week Deal of the day Clearance Offer B…" at bounding box center [369, 137] width 739 height 122
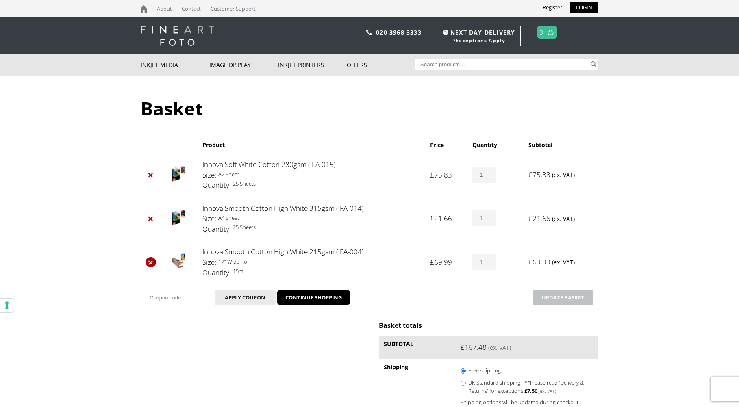
click at [150, 262] on link "×" at bounding box center [150, 262] width 11 height 11
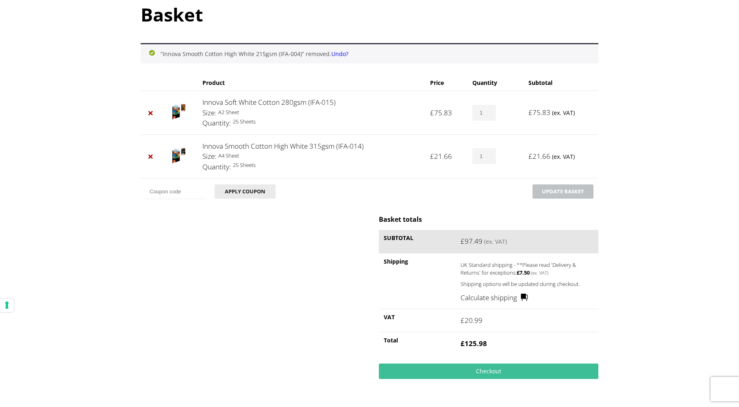
scroll to position [96, 0]
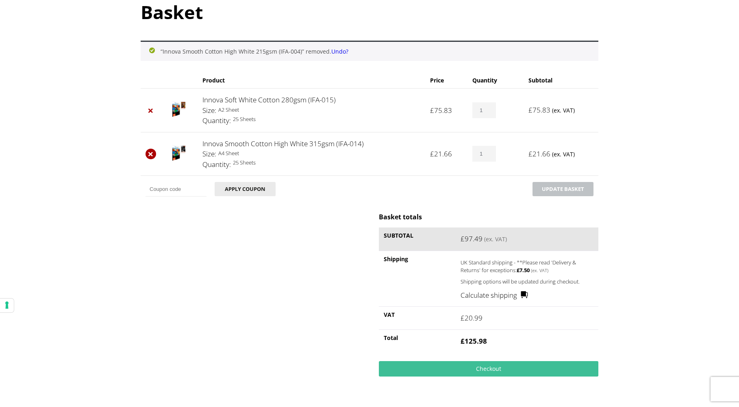
click at [150, 156] on link "×" at bounding box center [150, 154] width 11 height 11
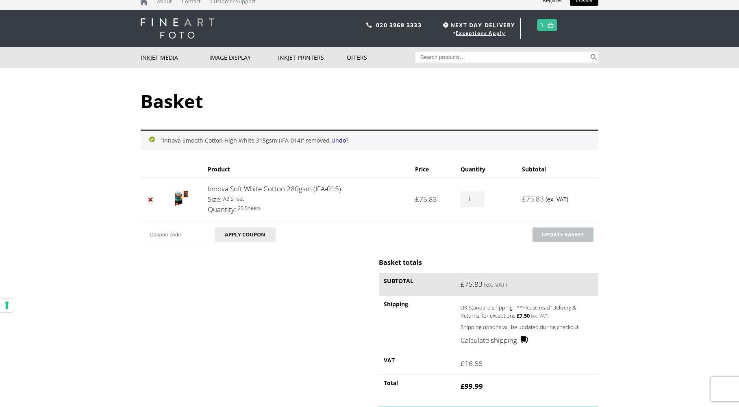
scroll to position [0, 0]
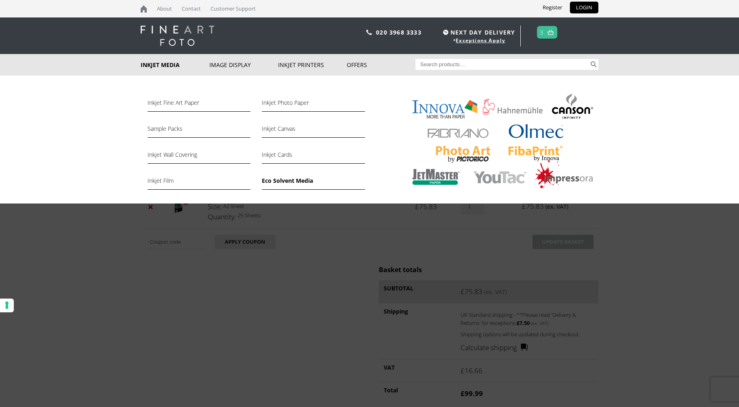
click at [282, 182] on link "Eco Solvent Media" at bounding box center [313, 183] width 103 height 14
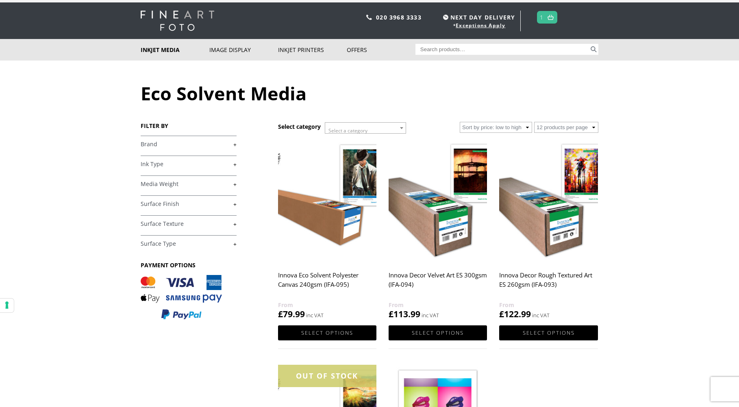
scroll to position [9, 0]
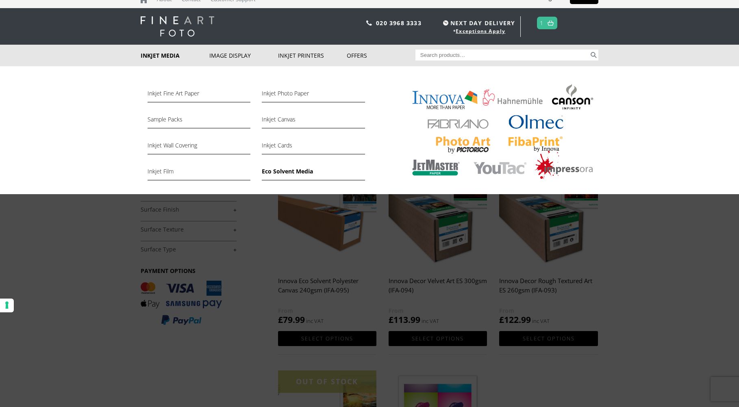
click at [173, 56] on link "Inkjet Media" at bounding box center [175, 56] width 69 height 22
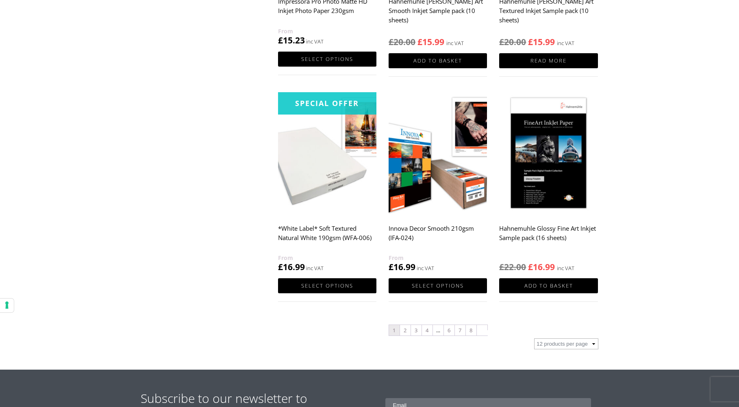
scroll to position [741, 0]
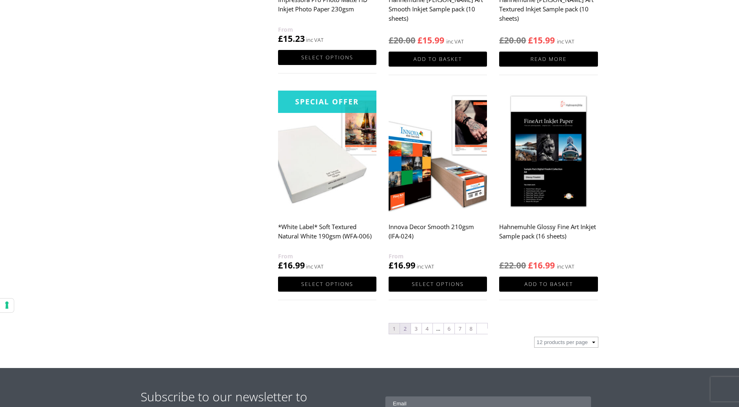
click at [405, 330] on link "2" at bounding box center [405, 328] width 11 height 11
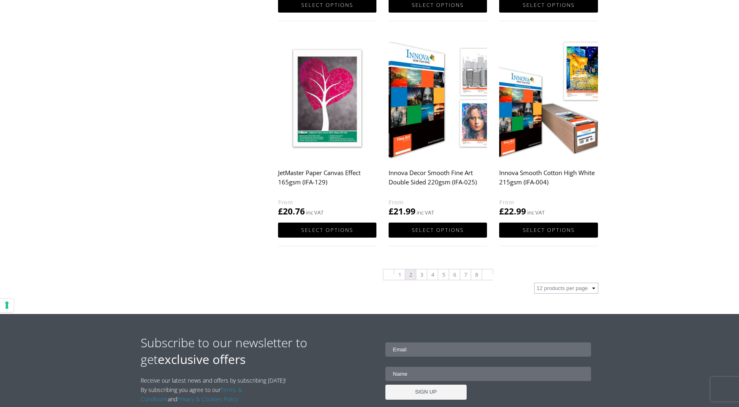
scroll to position [805, 0]
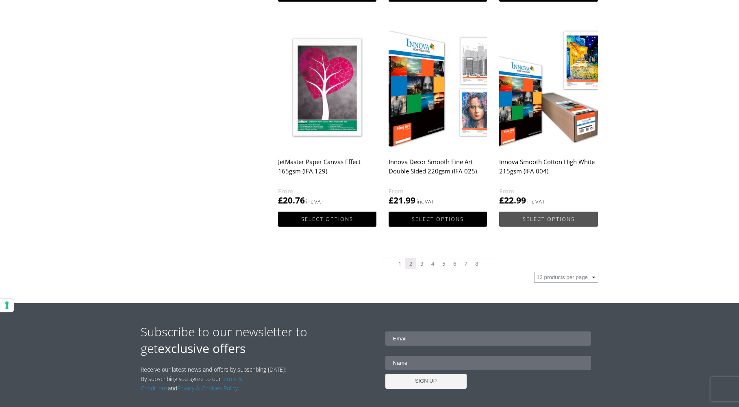
click at [531, 219] on link "Select options" at bounding box center [548, 219] width 98 height 15
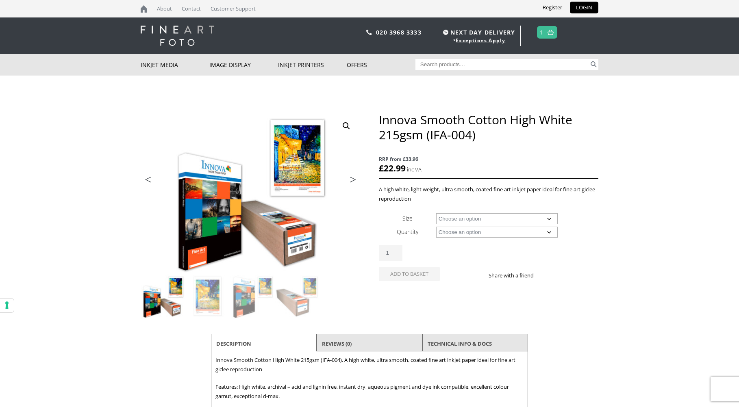
click at [457, 221] on select "Choose an option A4 Sheet A3 Sheet A3+ Sheet A2 Sheet 17" Wide Roll 24" Wide Ro…" at bounding box center [497, 218] width 122 height 11
click at [436, 213] on select "Choose an option A4 Sheet A3 Sheet A3+ Sheet A2 Sheet 17" Wide Roll 24" Wide Ro…" at bounding box center [497, 218] width 122 height 11
select select "a4-sheet"
click at [456, 233] on select "Choose an option 25 Sheets" at bounding box center [497, 232] width 122 height 11
select select "25-sheets"
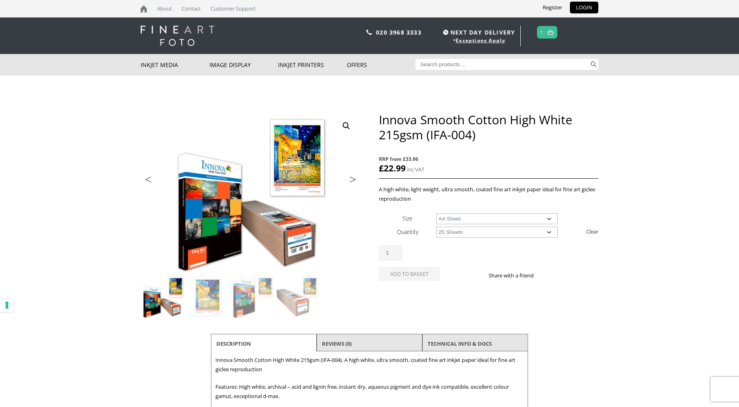
click at [436, 227] on select "Choose an option 25 Sheets" at bounding box center [497, 232] width 122 height 11
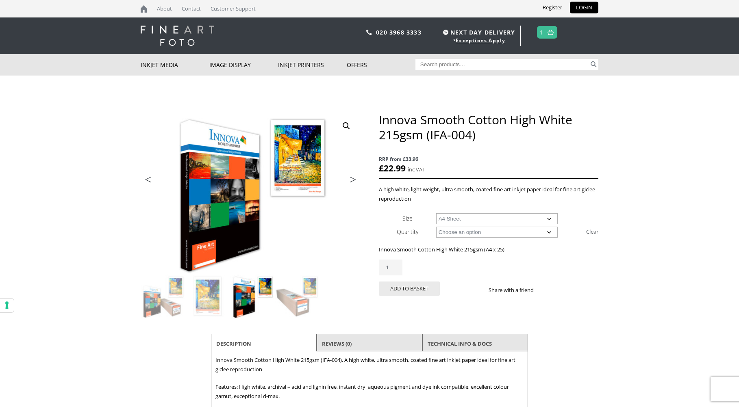
click at [468, 219] on select "Choose an option A4 Sheet A3 Sheet A3+ Sheet A2 Sheet" at bounding box center [497, 218] width 122 height 11
click at [436, 213] on select "Choose an option A4 Sheet A3 Sheet A3+ Sheet A2 Sheet" at bounding box center [497, 218] width 122 height 11
click at [462, 217] on select "Choose an option A4 Sheet A3 Sheet A3+ Sheet A2 Sheet" at bounding box center [497, 218] width 122 height 11
click at [436, 213] on select "Choose an option A4 Sheet A3 Sheet A3+ Sheet A2 Sheet" at bounding box center [497, 218] width 122 height 11
select select "a3-sheet-2"
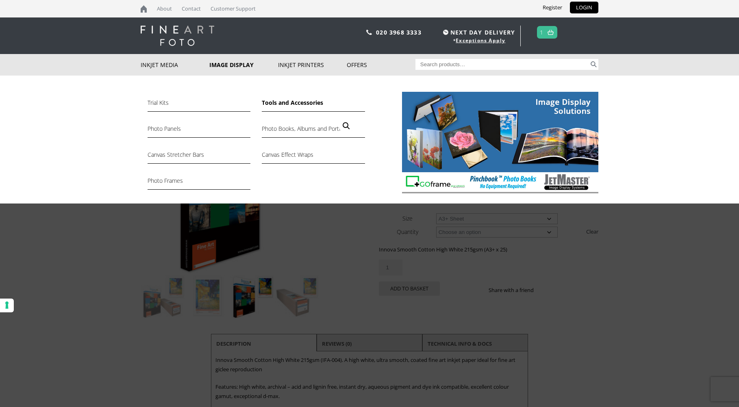
click at [295, 104] on link "Tools and Accessories" at bounding box center [313, 105] width 103 height 14
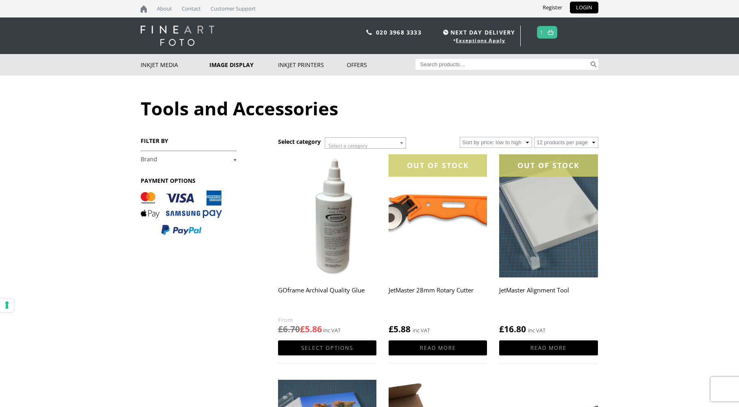
click at [543, 37] on link "1" at bounding box center [542, 32] width 4 height 12
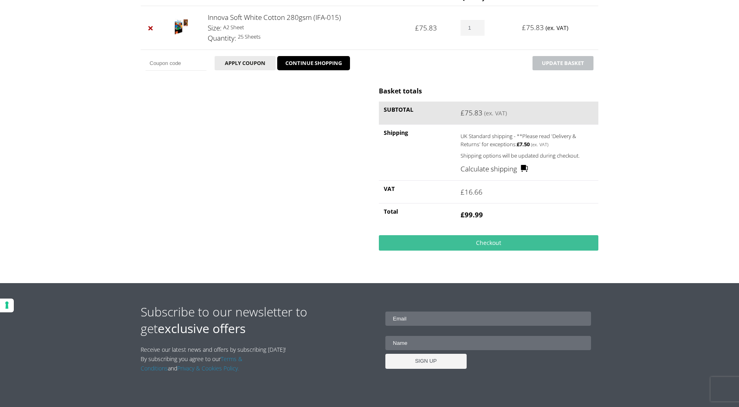
scroll to position [165, 0]
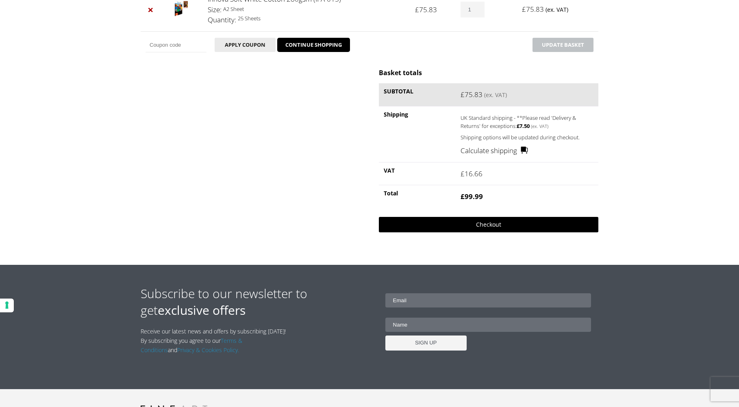
click at [477, 226] on link "Checkout" at bounding box center [488, 224] width 219 height 15
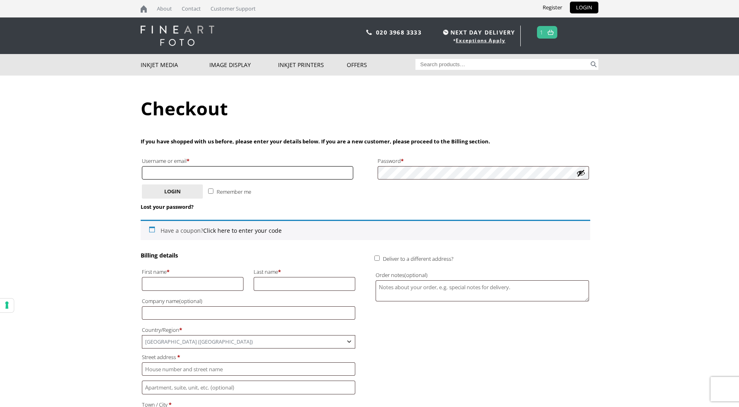
click at [247, 170] on input "Username or email * Required" at bounding box center [247, 172] width 211 height 13
type input "parkhill.artist@gmail.com"
click at [204, 288] on input "First name *" at bounding box center [193, 283] width 102 height 13
click at [175, 192] on button "Login" at bounding box center [172, 191] width 61 height 14
click at [172, 208] on link "Lost your password?" at bounding box center [167, 206] width 53 height 7
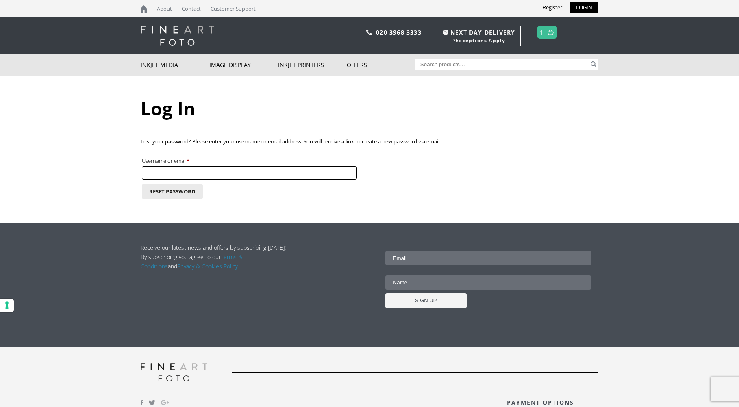
click at [214, 169] on input "Username or email * Required" at bounding box center [249, 172] width 215 height 13
type input "[PERSON_NAME][EMAIL_ADDRESS][DOMAIN_NAME]"
click at [187, 188] on button "Reset password" at bounding box center [172, 191] width 61 height 14
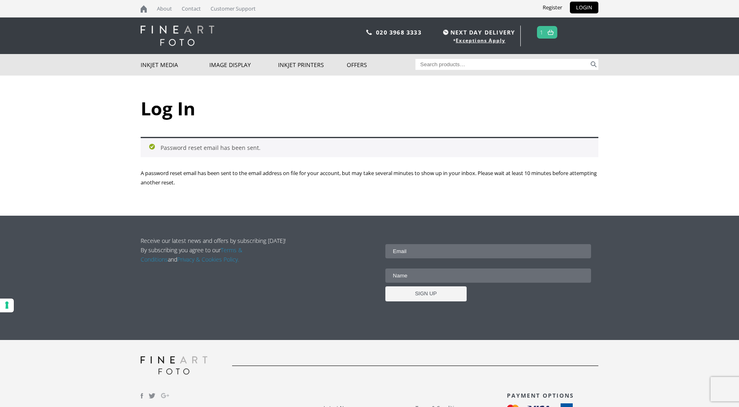
click at [548, 30] on link at bounding box center [550, 32] width 10 height 12
click at [546, 6] on link "Register" at bounding box center [552, 8] width 32 height 12
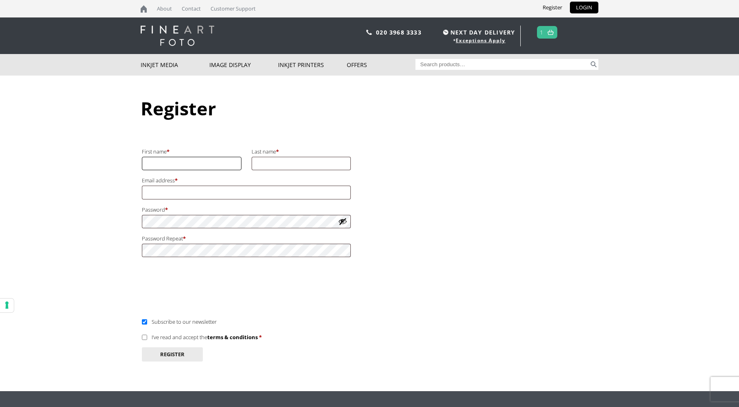
click at [201, 162] on input "First name *" at bounding box center [192, 163] width 100 height 13
type input "[PERSON_NAME]"
click at [292, 162] on input "Last name *" at bounding box center [301, 163] width 100 height 13
type input "[PERSON_NAME]"
click at [196, 195] on input "Email address * Required" at bounding box center [246, 192] width 209 height 13
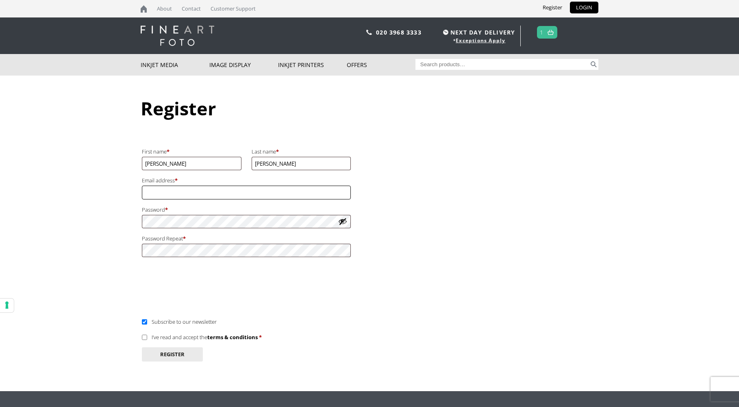
type input "[PERSON_NAME][EMAIL_ADDRESS][DOMAIN_NAME]"
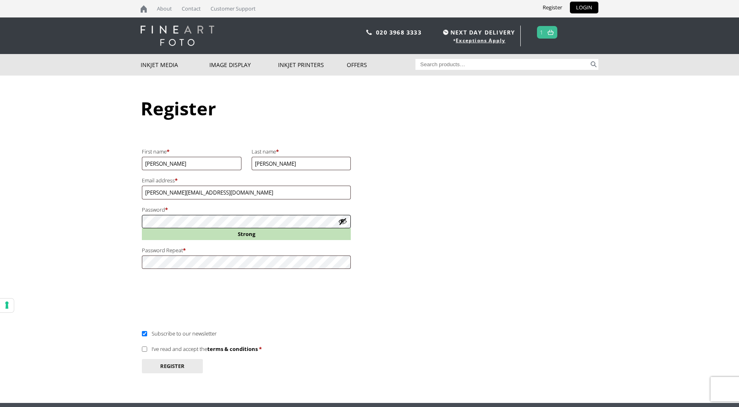
click at [77, 217] on body "NEXT DAY DELIVERY * Exceptions Apply About Contact Customer Support Register LO…" at bounding box center [369, 203] width 739 height 407
click at [27, 220] on body "NEXT DAY DELIVERY * Exceptions Apply About Contact Customer Support Register LO…" at bounding box center [369, 203] width 739 height 407
click at [61, 220] on body "NEXT DAY DELIVERY * Exceptions Apply About Contact Customer Support Register LO…" at bounding box center [369, 203] width 739 height 407
click at [143, 349] on input "I’ve read and accept the terms & conditions *" at bounding box center [144, 349] width 5 height 5
checkbox input "true"
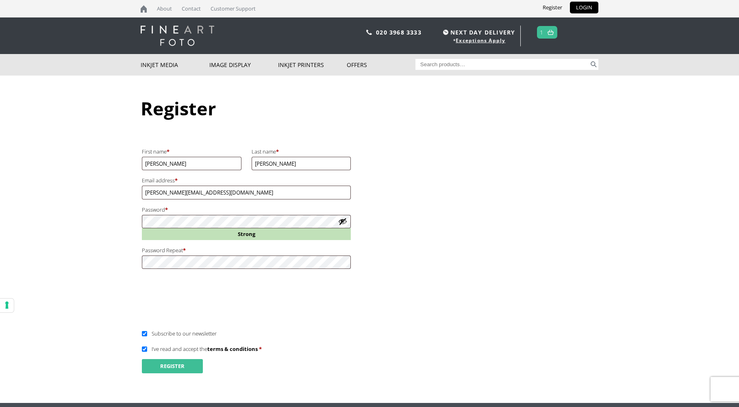
click at [167, 369] on button "Register" at bounding box center [172, 366] width 61 height 14
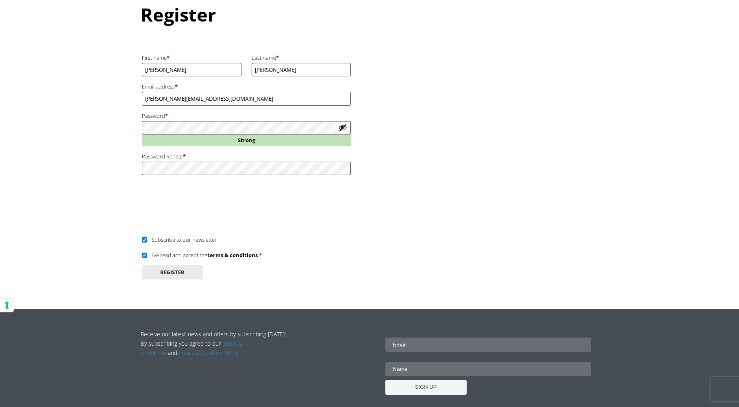
scroll to position [103, 0]
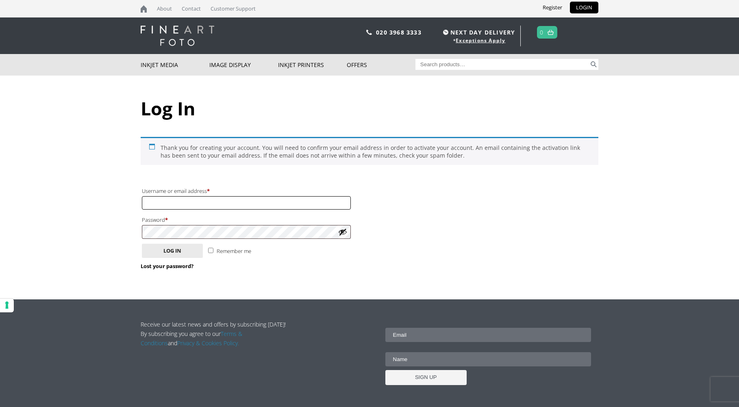
click at [249, 202] on input "Username or email address * Required" at bounding box center [246, 202] width 209 height 13
type input "[PERSON_NAME][EMAIL_ADDRESS][DOMAIN_NAME]"
click at [180, 249] on button "Log in" at bounding box center [172, 251] width 61 height 14
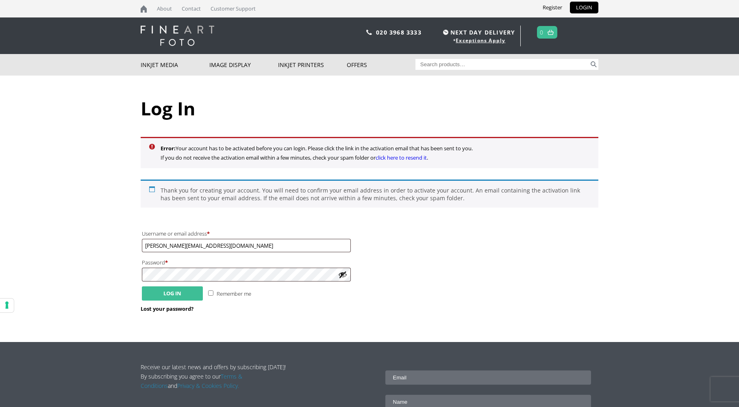
click at [175, 294] on button "Log in" at bounding box center [172, 293] width 61 height 14
click at [402, 158] on link "click here to resend it" at bounding box center [400, 157] width 51 height 7
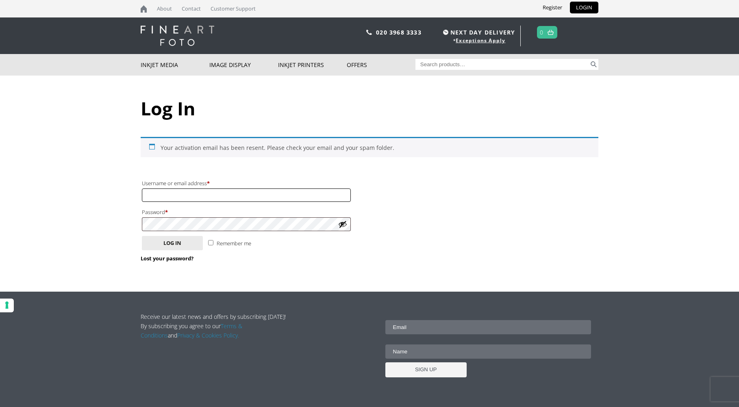
click at [177, 192] on input "Username or email address * Required" at bounding box center [246, 195] width 209 height 13
type input "[PERSON_NAME][EMAIL_ADDRESS][DOMAIN_NAME]"
click at [185, 247] on button "Log in" at bounding box center [172, 243] width 61 height 14
click at [171, 242] on button "Log in" at bounding box center [172, 243] width 61 height 14
click at [181, 245] on button "Log in" at bounding box center [172, 243] width 61 height 14
